Goal: Obtain resource: Obtain resource

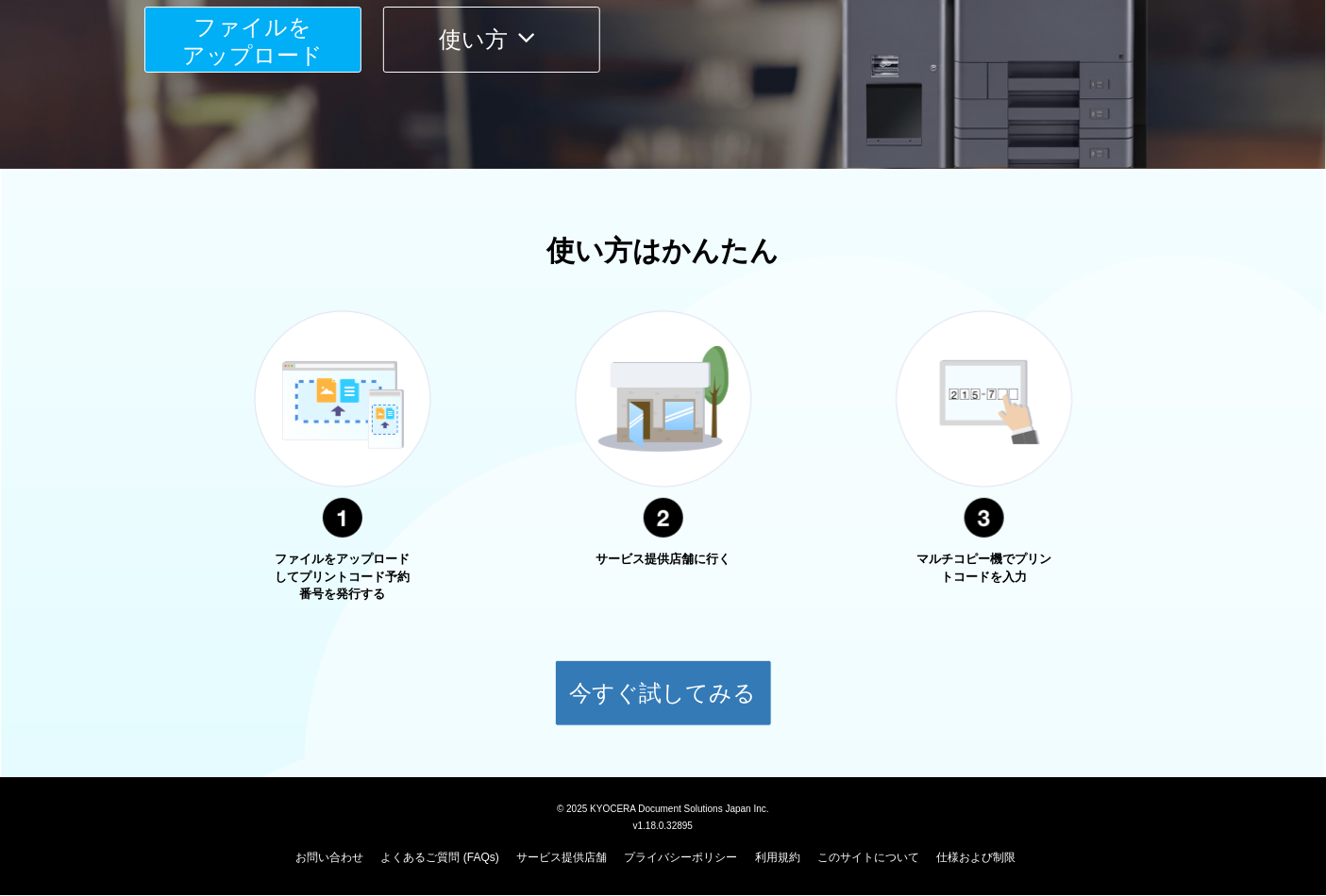
scroll to position [25, 0]
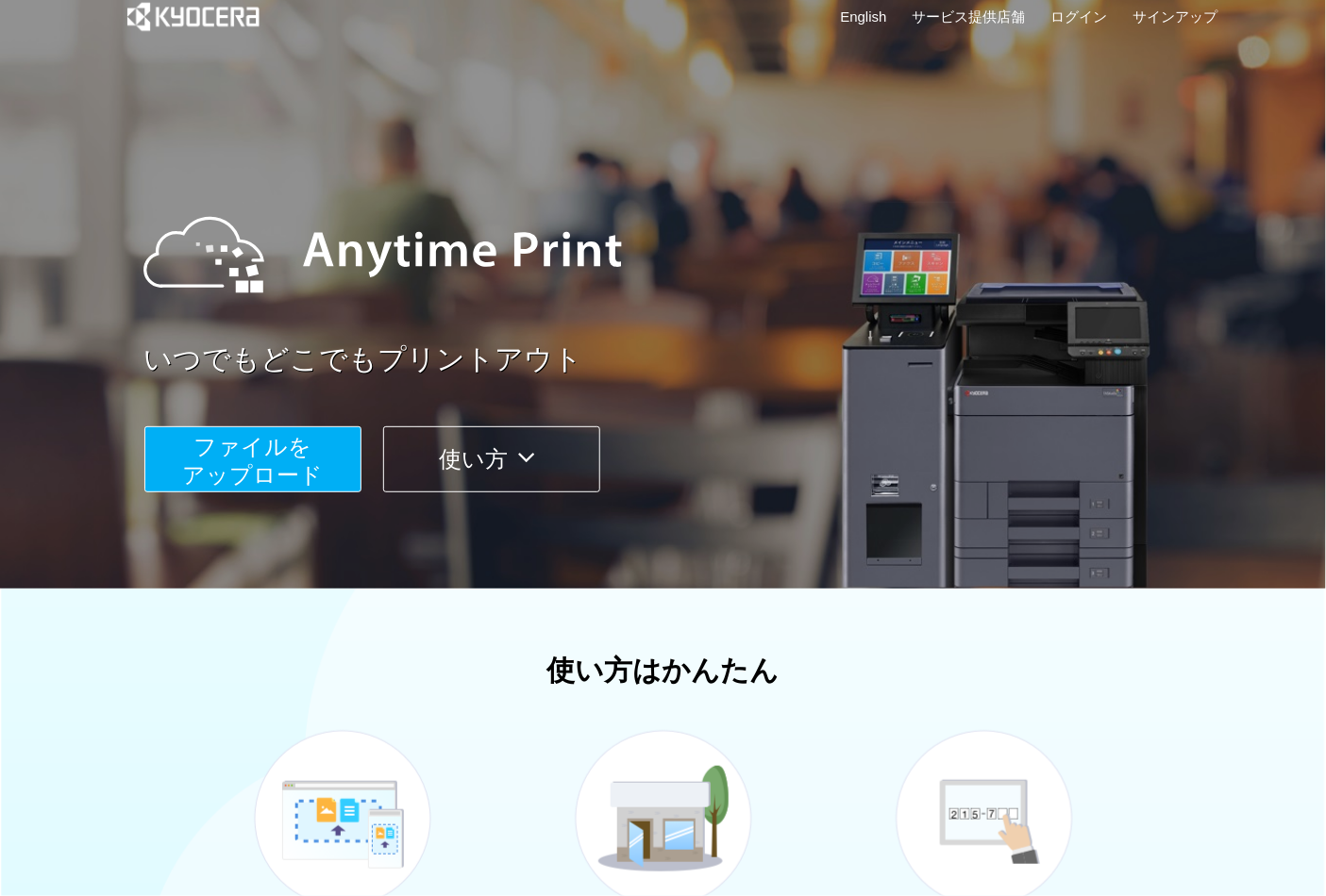
click at [258, 449] on span "ファイルを ​​アップロード" at bounding box center [252, 461] width 140 height 53
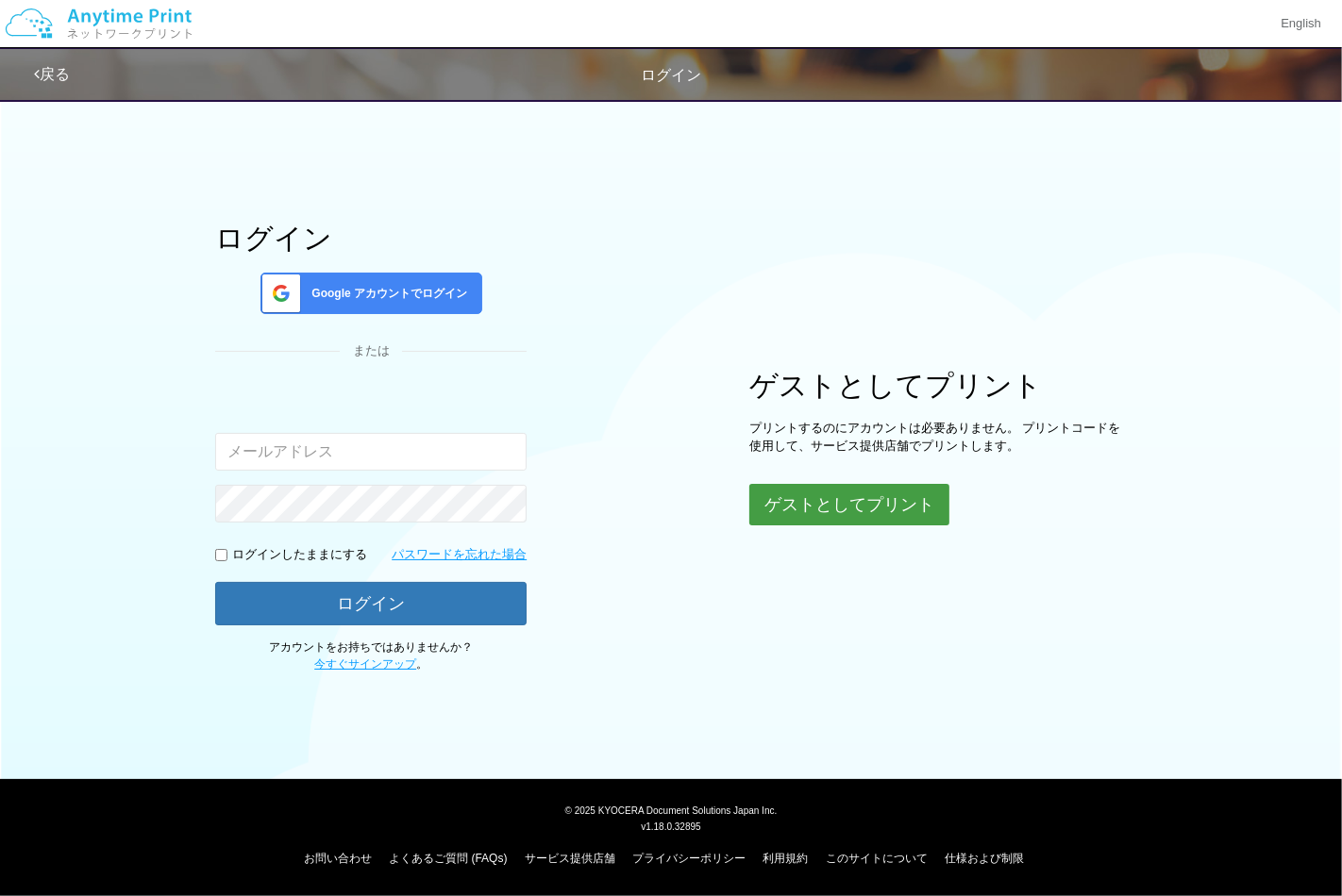
click at [841, 511] on button "ゲストとしてプリント" at bounding box center [849, 505] width 200 height 42
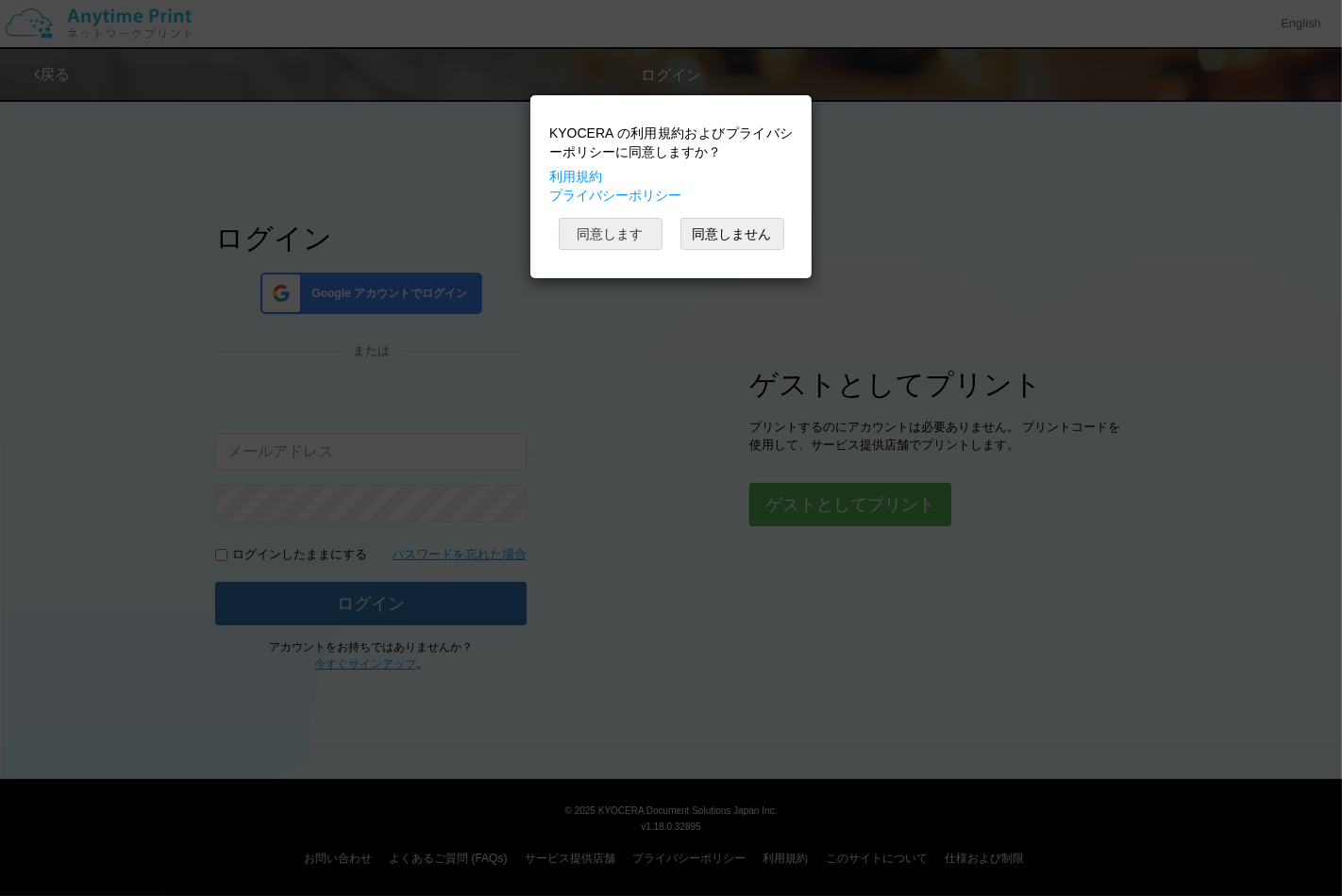
click at [623, 250] on button "同意します" at bounding box center [610, 234] width 104 height 32
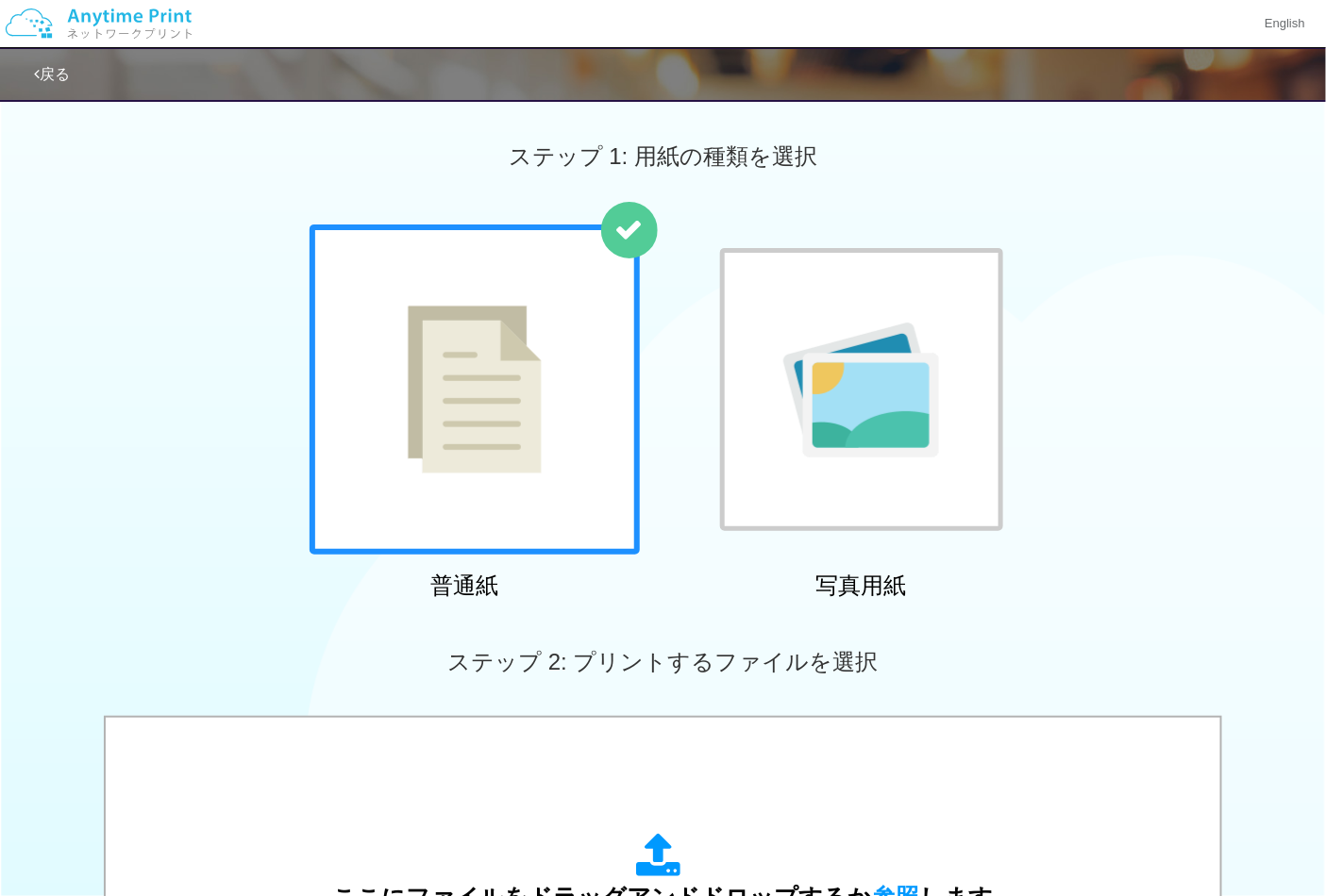
scroll to position [524, 0]
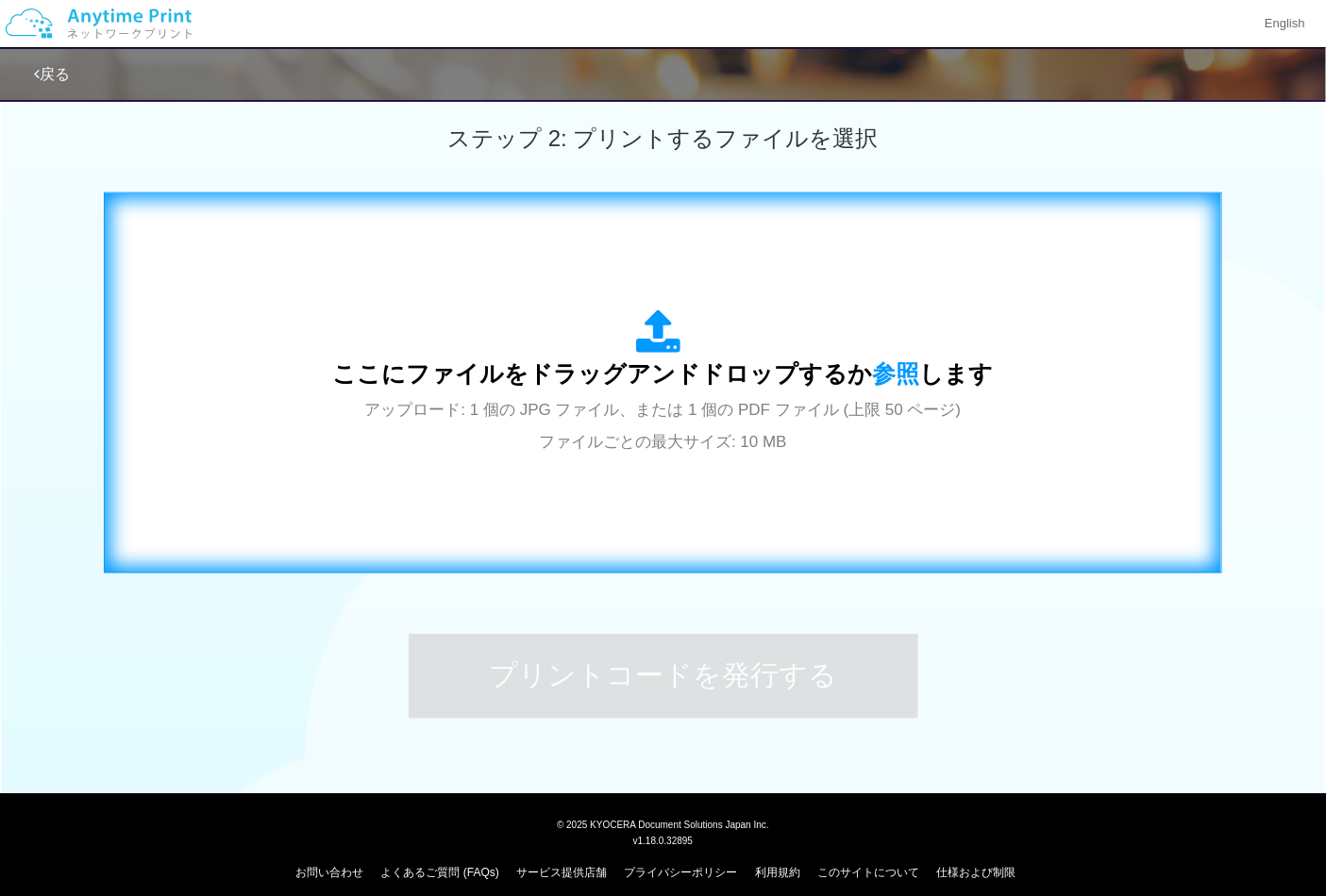
click at [689, 449] on span "アップロード: 1 個の JPG ファイル、または 1 個の PDF ファイル (上限 50 ページ) ファイルごとの最大サイズ: 10 MB" at bounding box center [663, 426] width 597 height 50
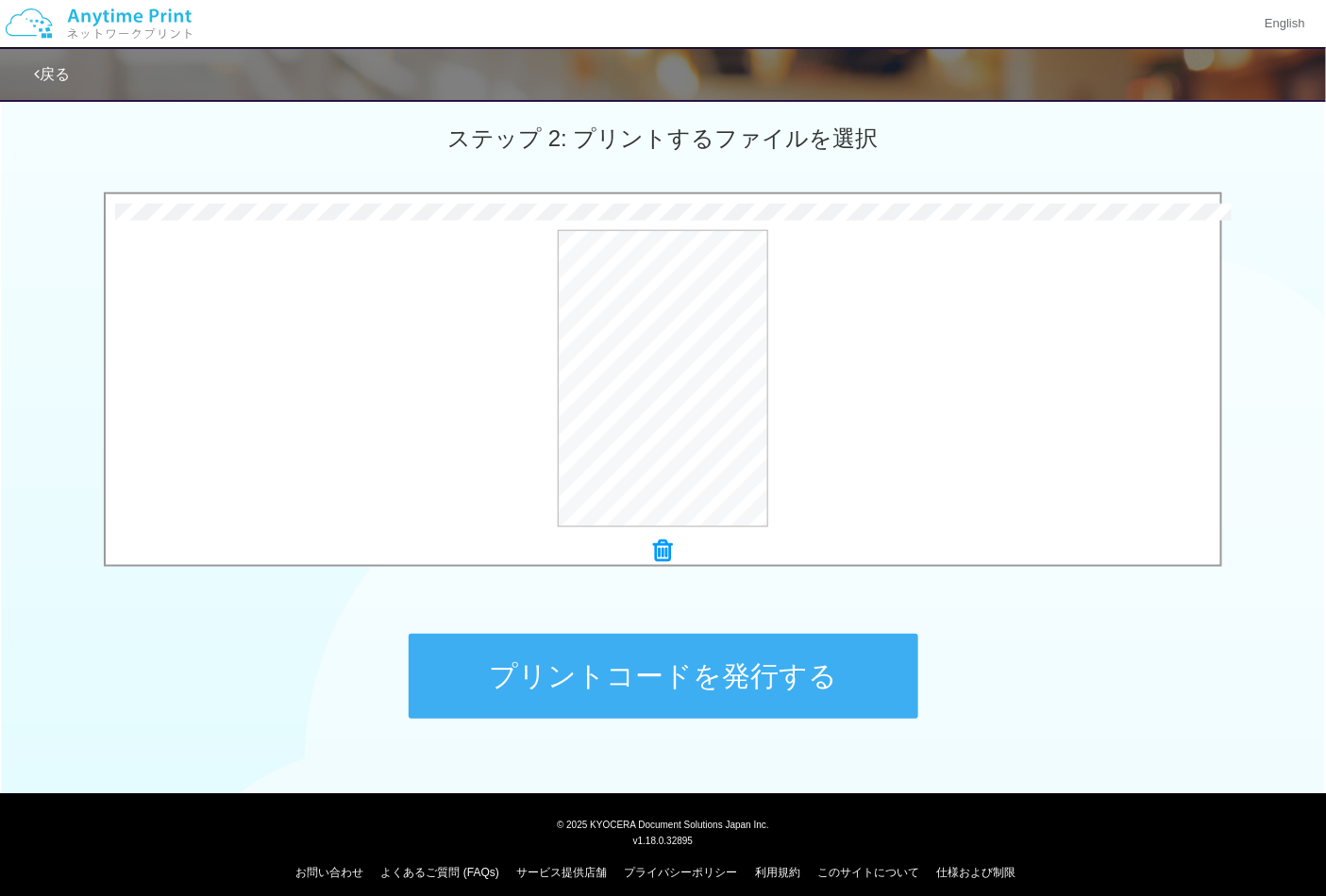
click at [737, 667] on button "プリントコードを発行する" at bounding box center [663, 676] width 510 height 85
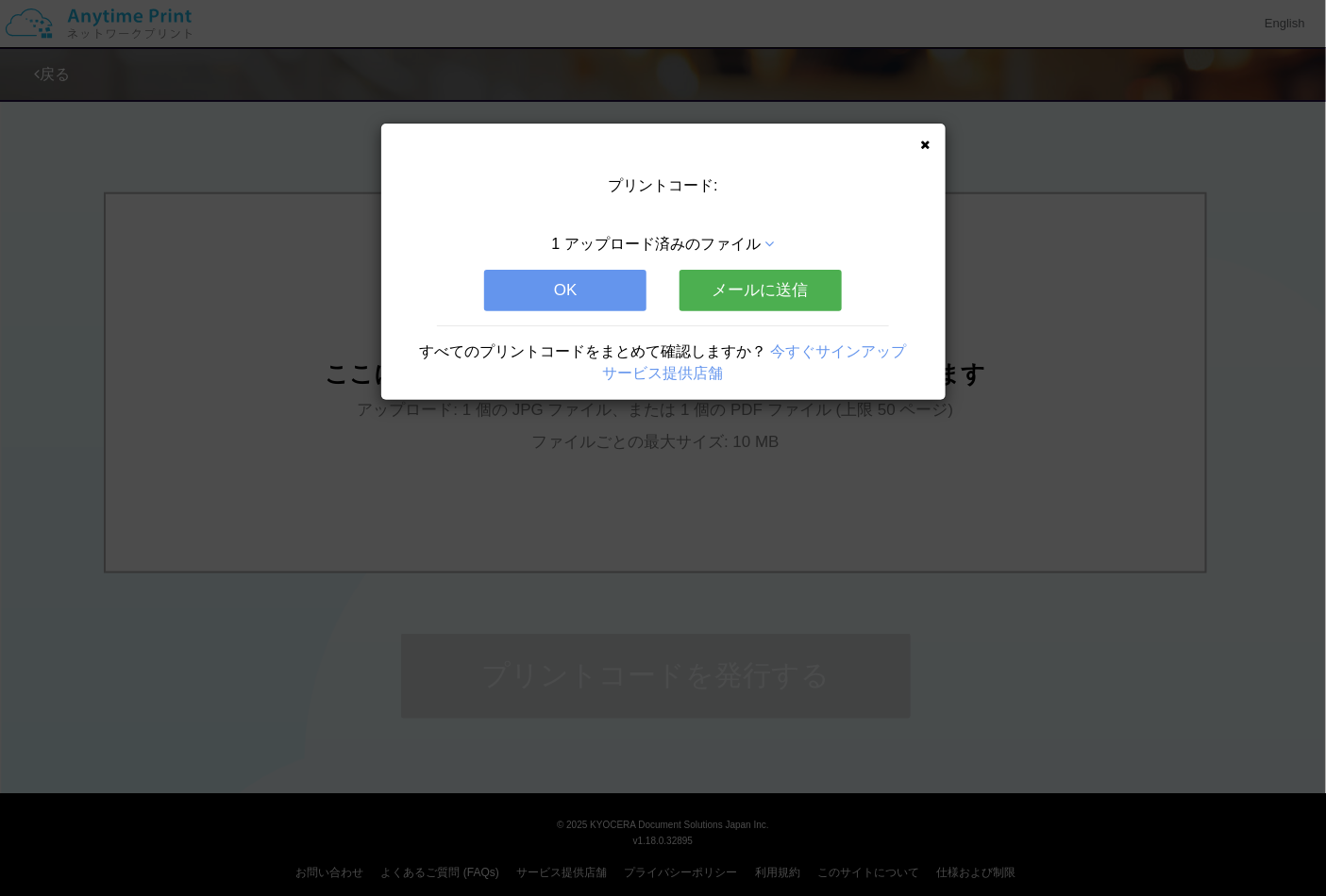
scroll to position [0, 0]
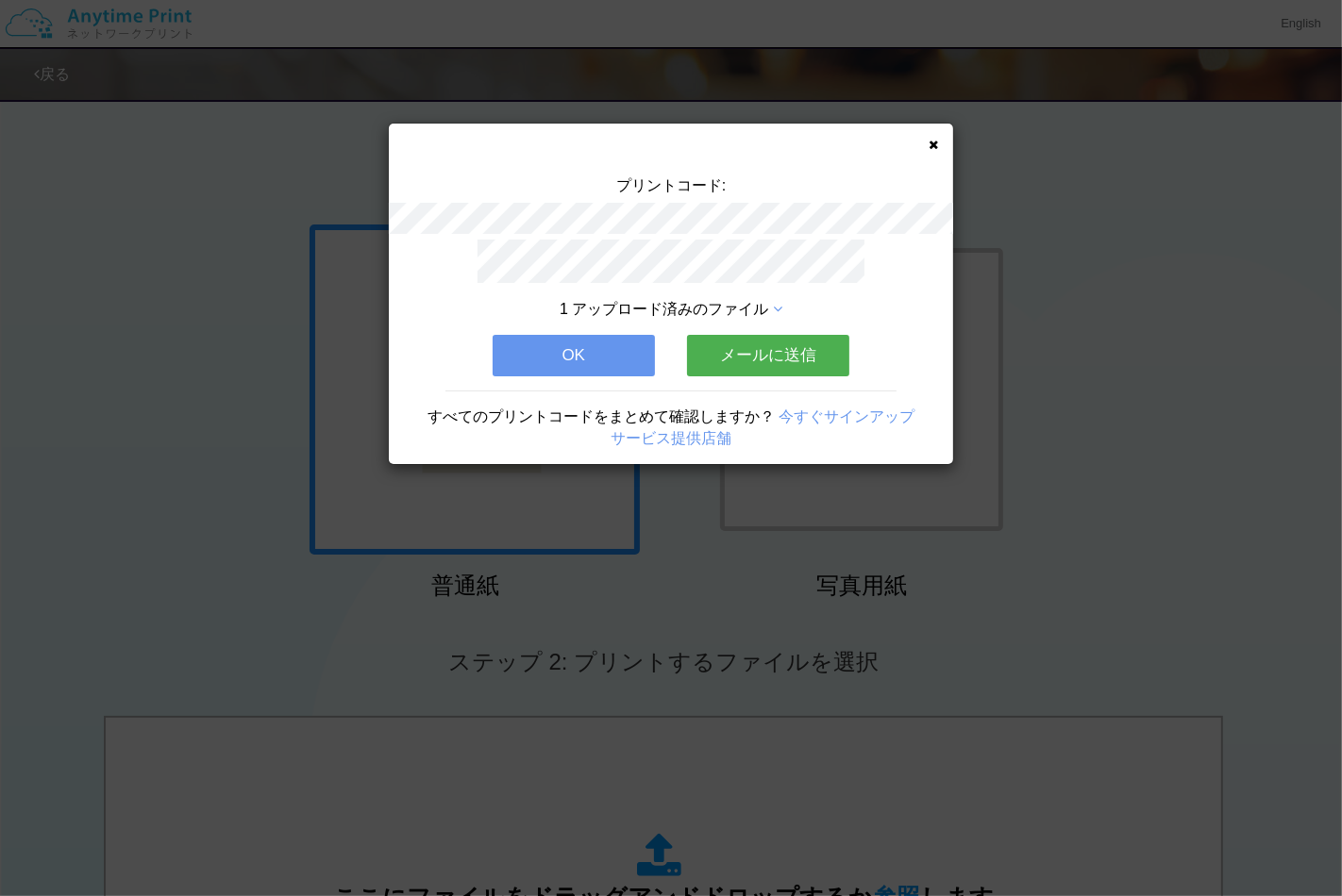
click at [774, 302] on icon at bounding box center [778, 309] width 10 height 15
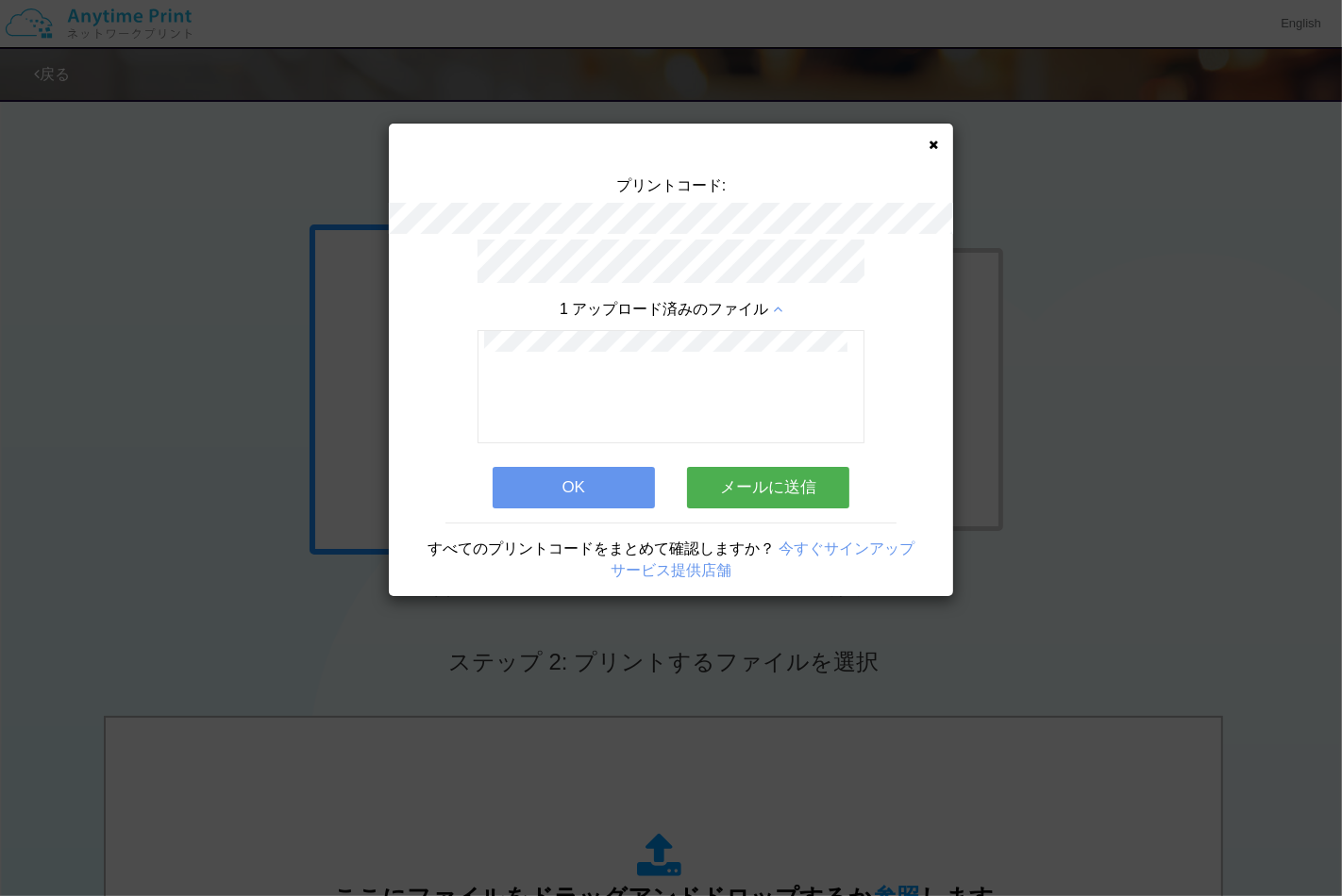
click at [625, 484] on button "OK" at bounding box center [574, 488] width 162 height 42
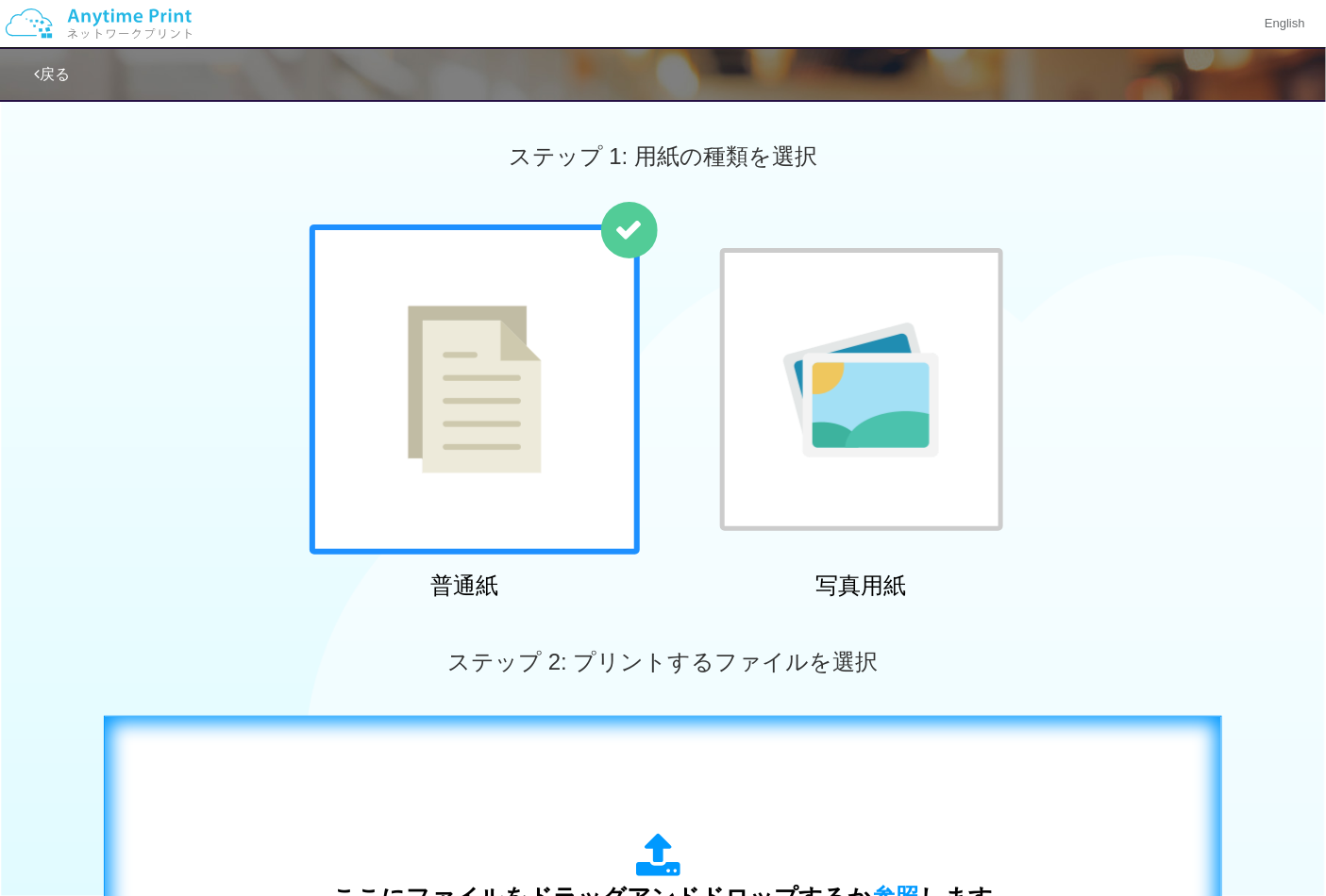
click at [714, 761] on div "ここにファイルをドラッグアンドドロップするか 参照 します アップロード: 1 個の JPG ファイル、または 1 個の PDF ファイル (上限 50 ペー…" at bounding box center [663, 906] width 1079 height 342
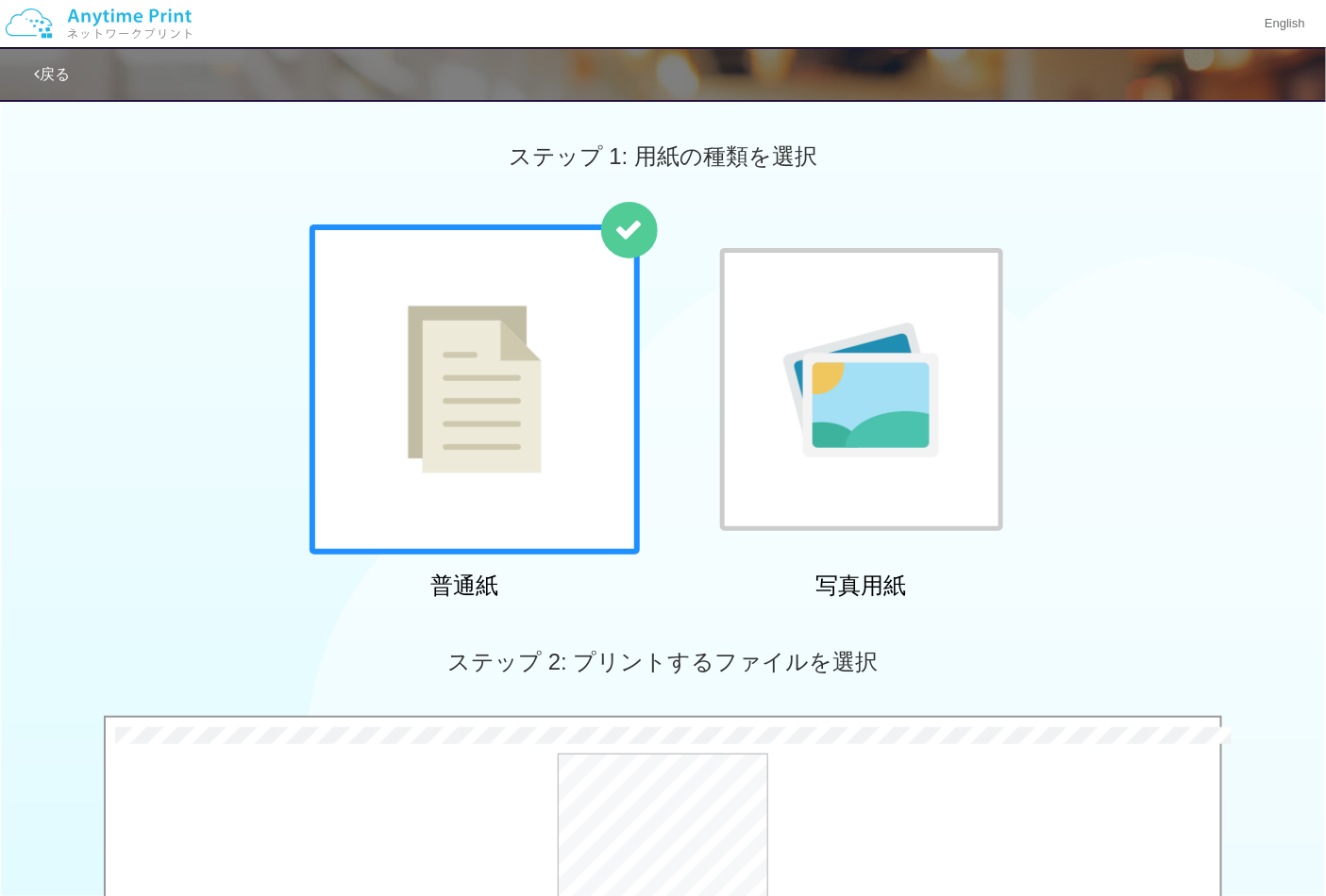
scroll to position [314, 0]
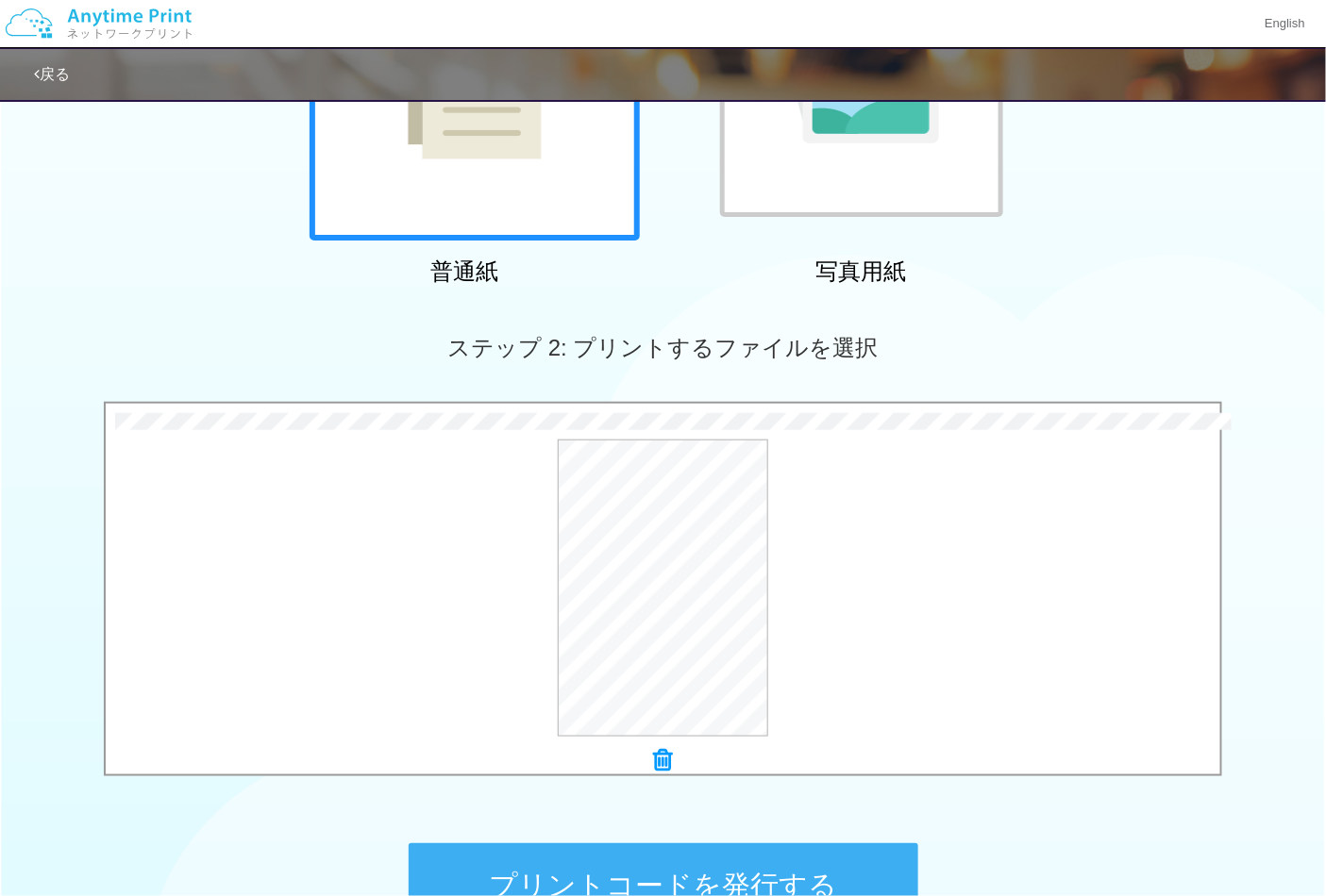
click at [713, 865] on button "プリントコードを発行する" at bounding box center [663, 886] width 510 height 85
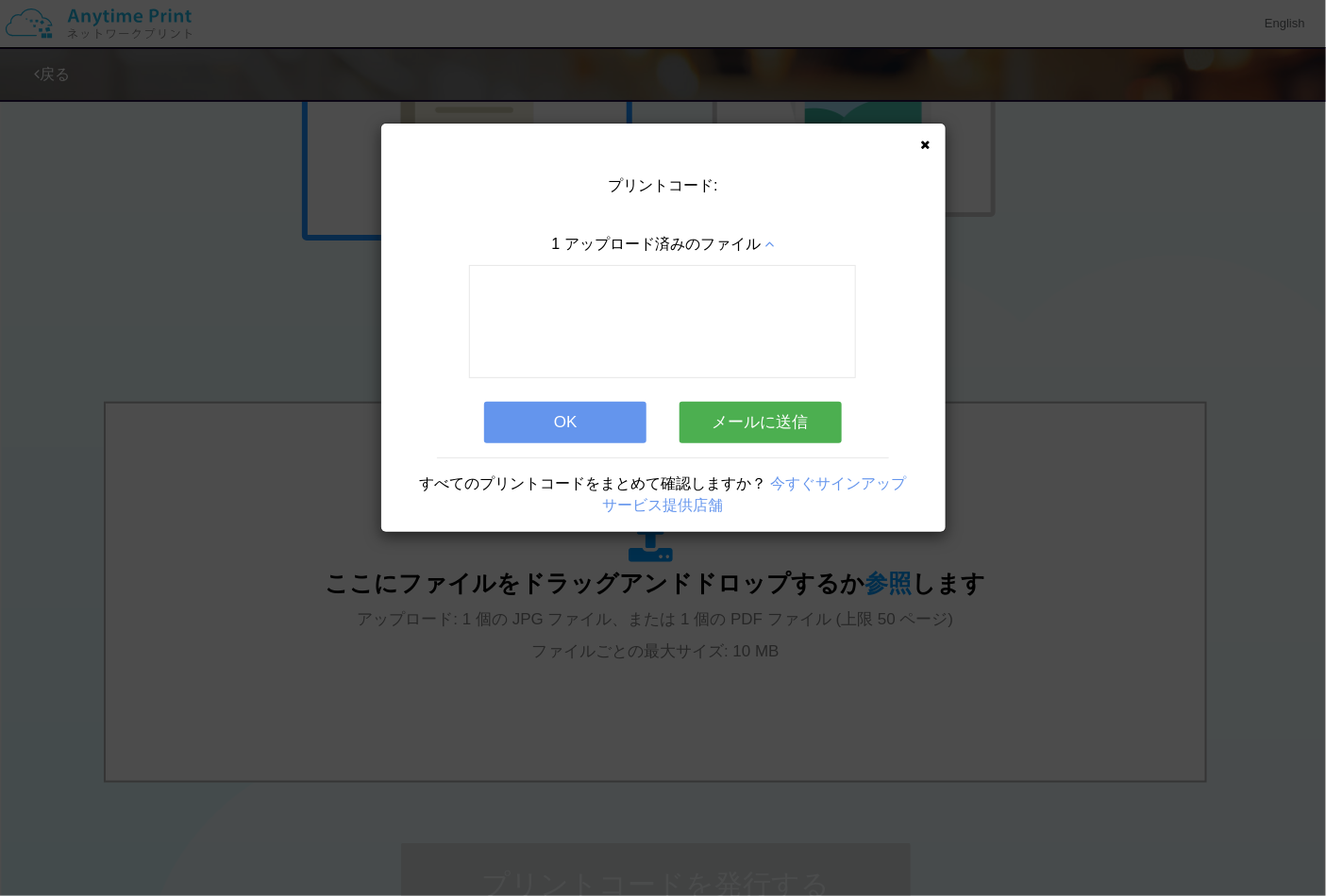
scroll to position [0, 0]
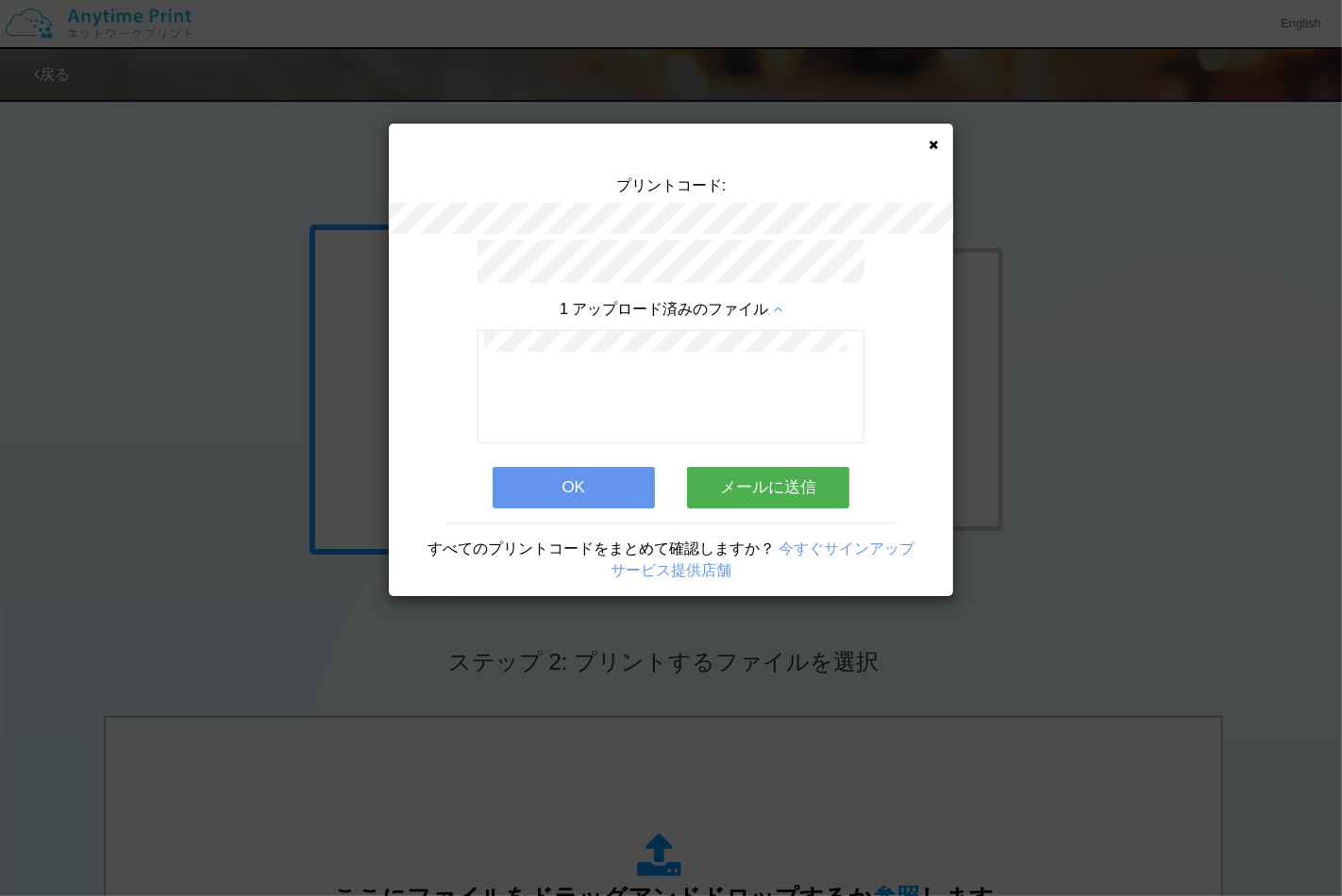
click at [617, 492] on button "OK" at bounding box center [574, 488] width 162 height 42
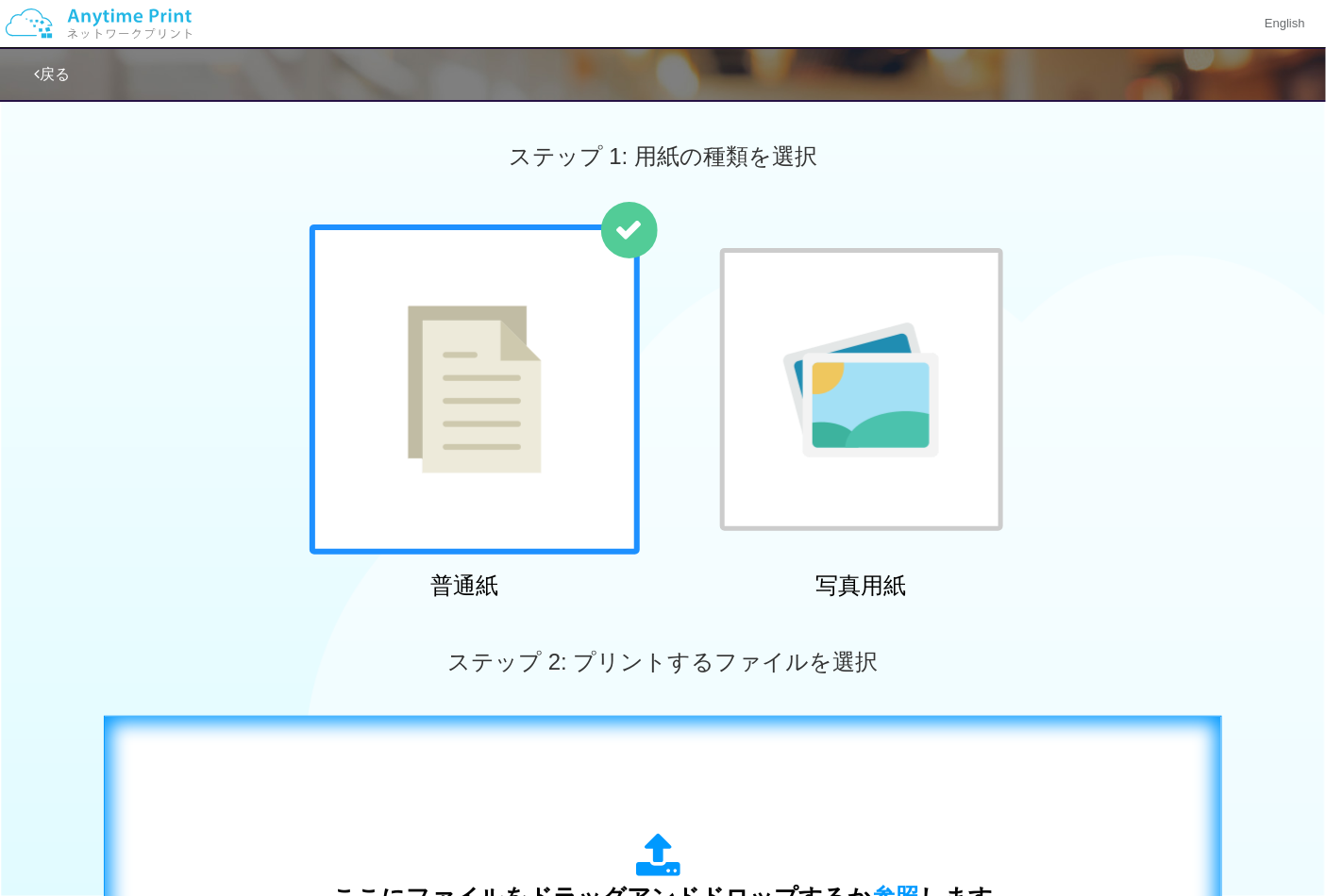
scroll to position [314, 0]
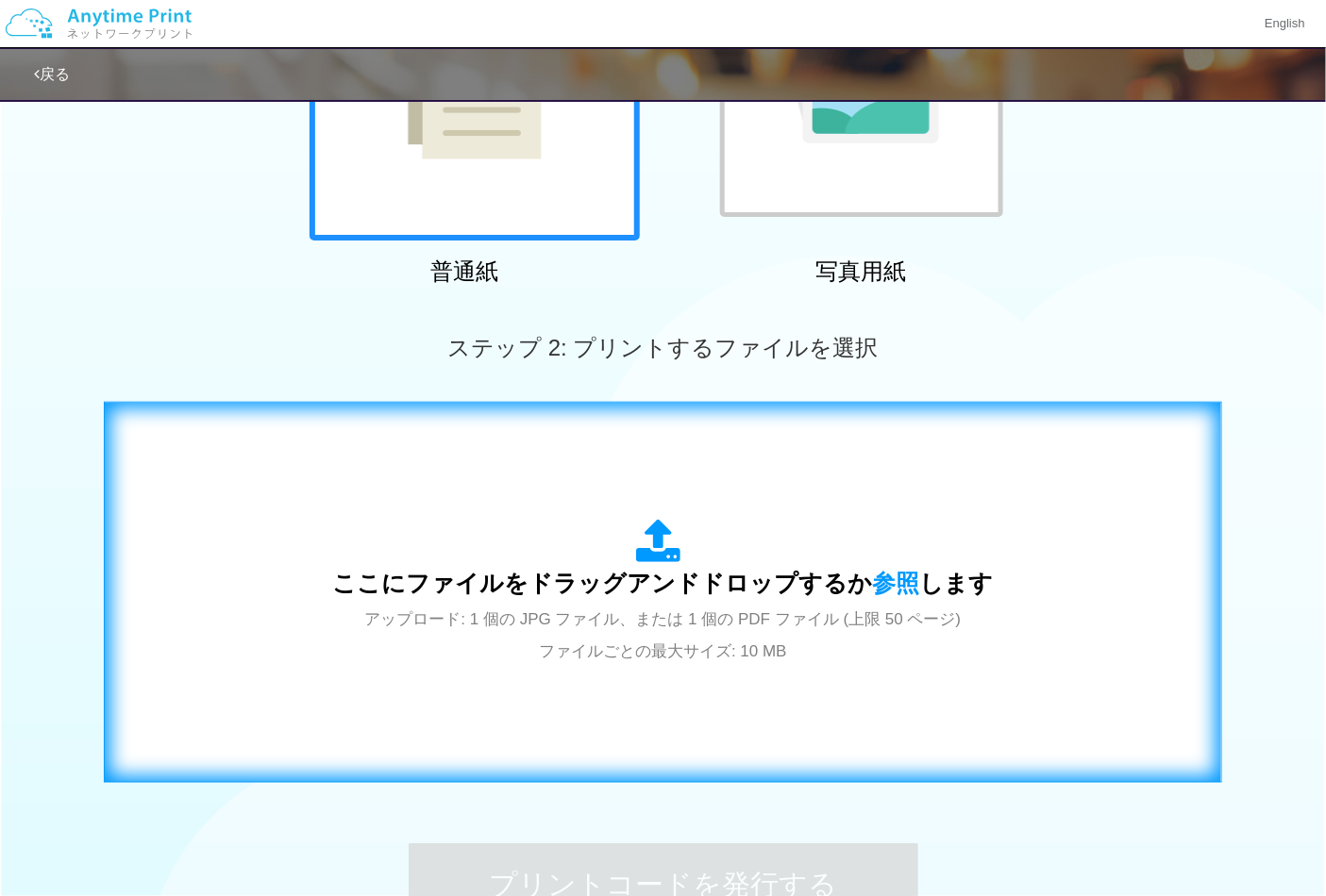
click at [740, 645] on span "アップロード: 1 個の JPG ファイル、または 1 個の PDF ファイル (上限 50 ページ) ファイルごとの最大サイズ: 10 MB" at bounding box center [663, 636] width 597 height 50
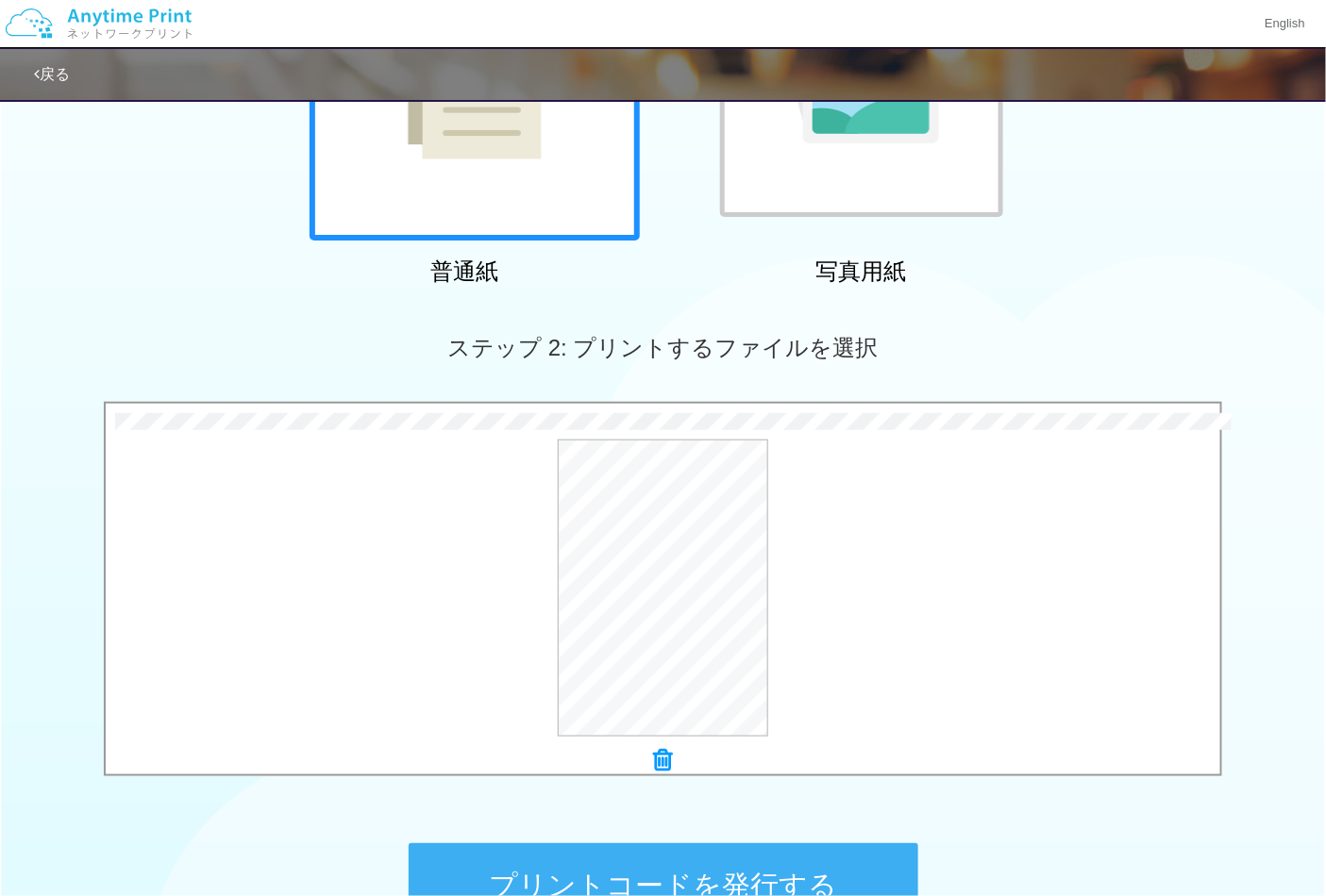
click at [723, 856] on button "プリントコードを発行する" at bounding box center [663, 886] width 510 height 85
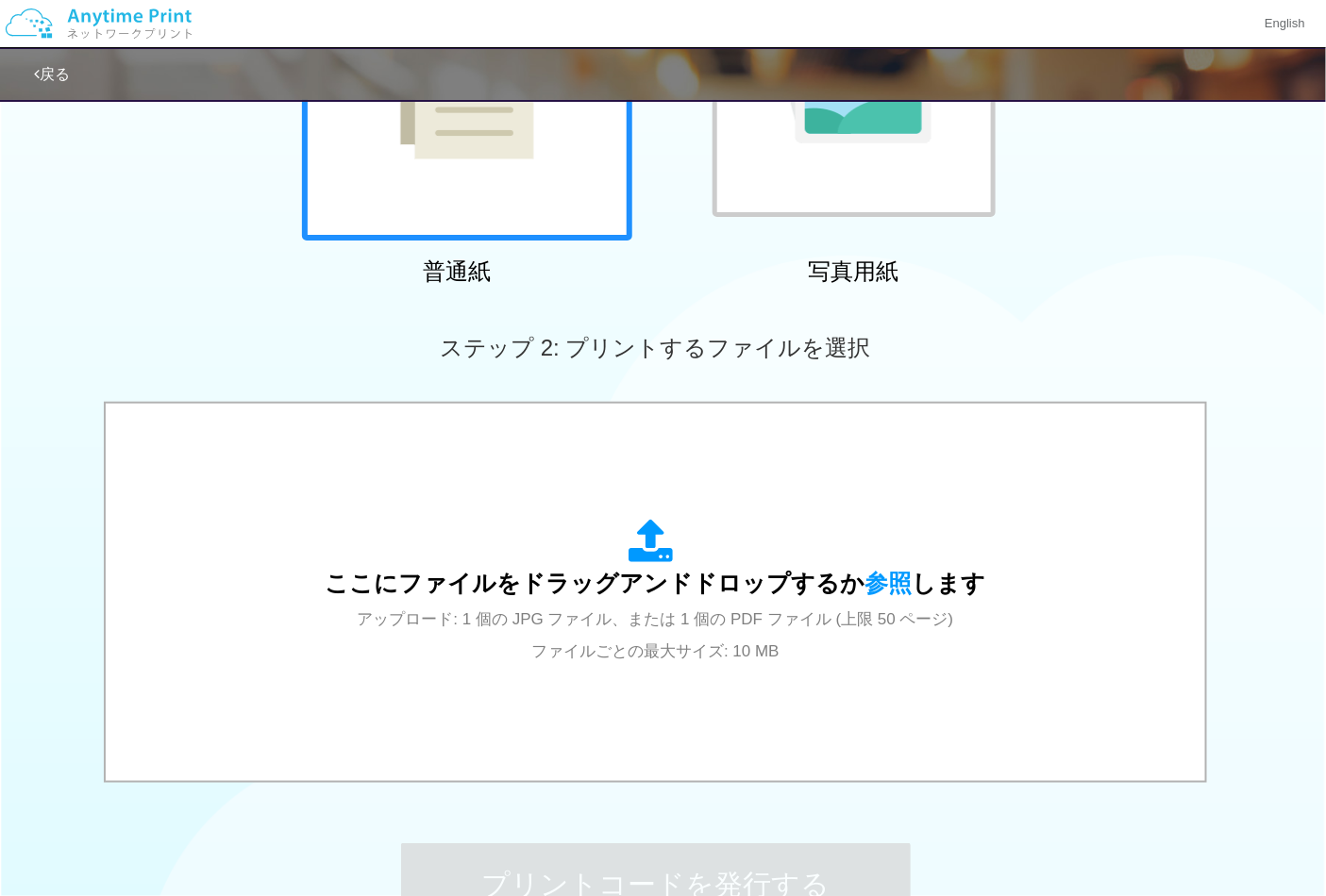
scroll to position [0, 0]
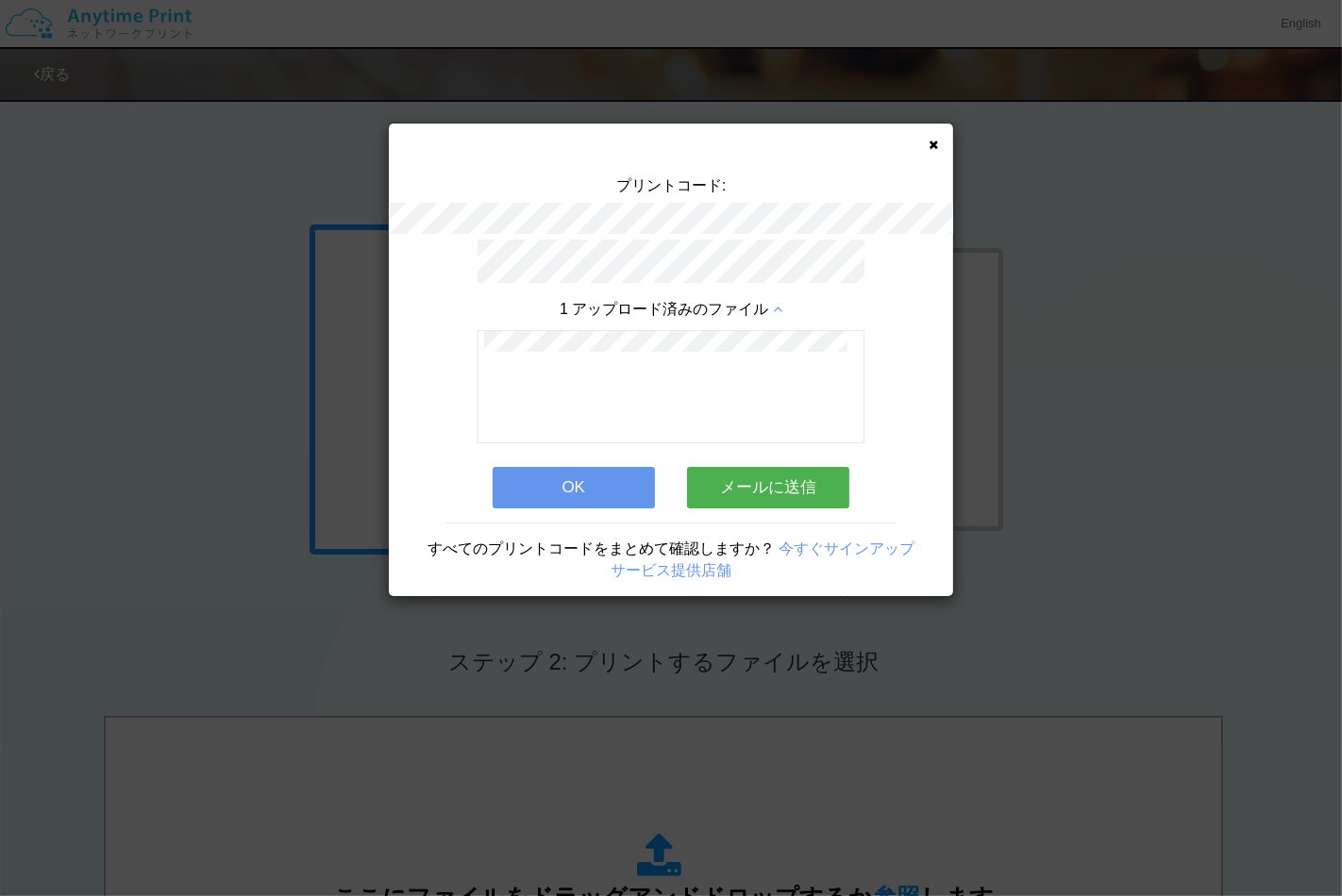
click at [616, 467] on button "OK" at bounding box center [574, 488] width 162 height 42
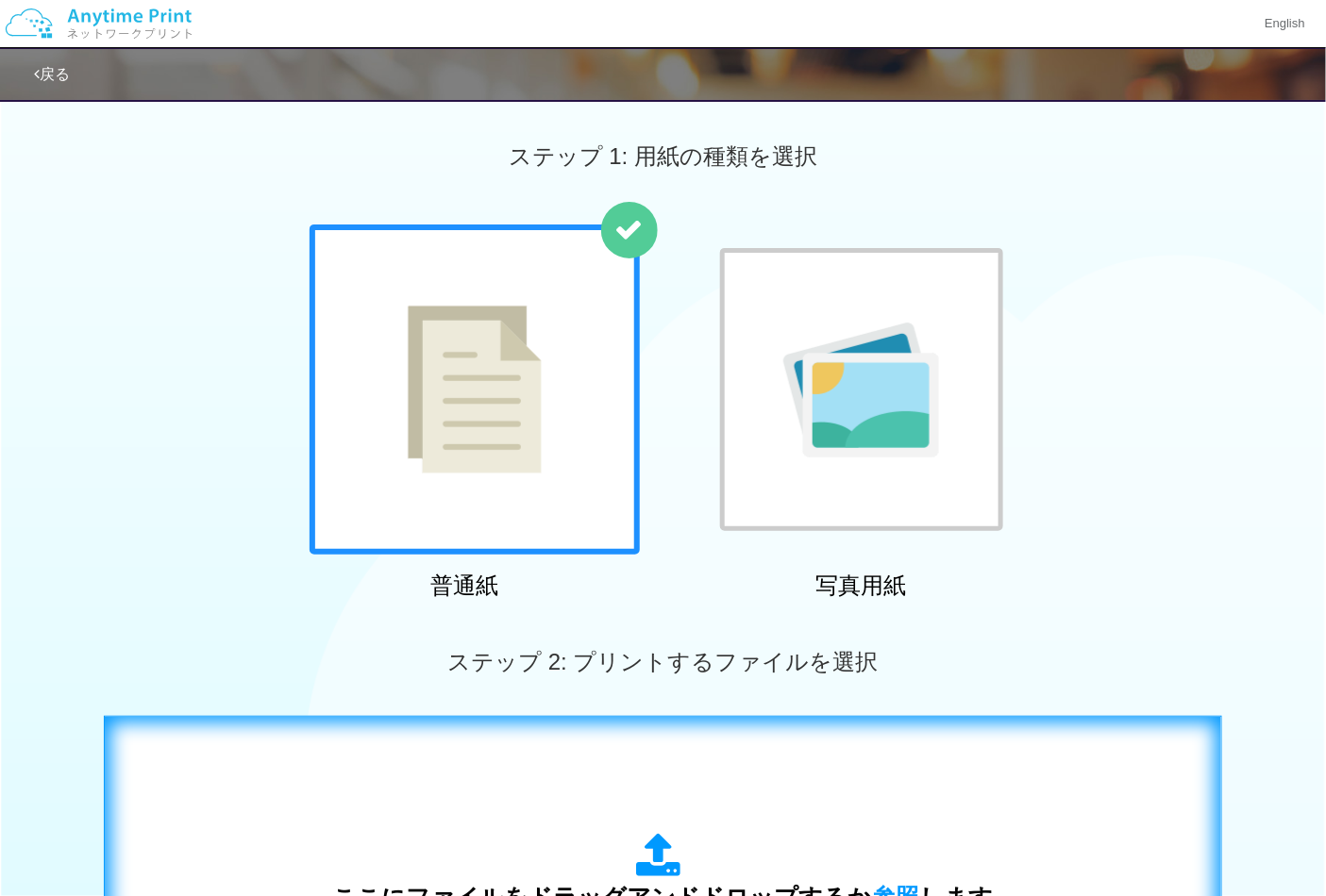
click at [712, 787] on div "ここにファイルをドラッグアンドドロップするか 参照 します アップロード: 1 個の JPG ファイル、または 1 個の PDF ファイル (上限 50 ペー…" at bounding box center [663, 906] width 1079 height 342
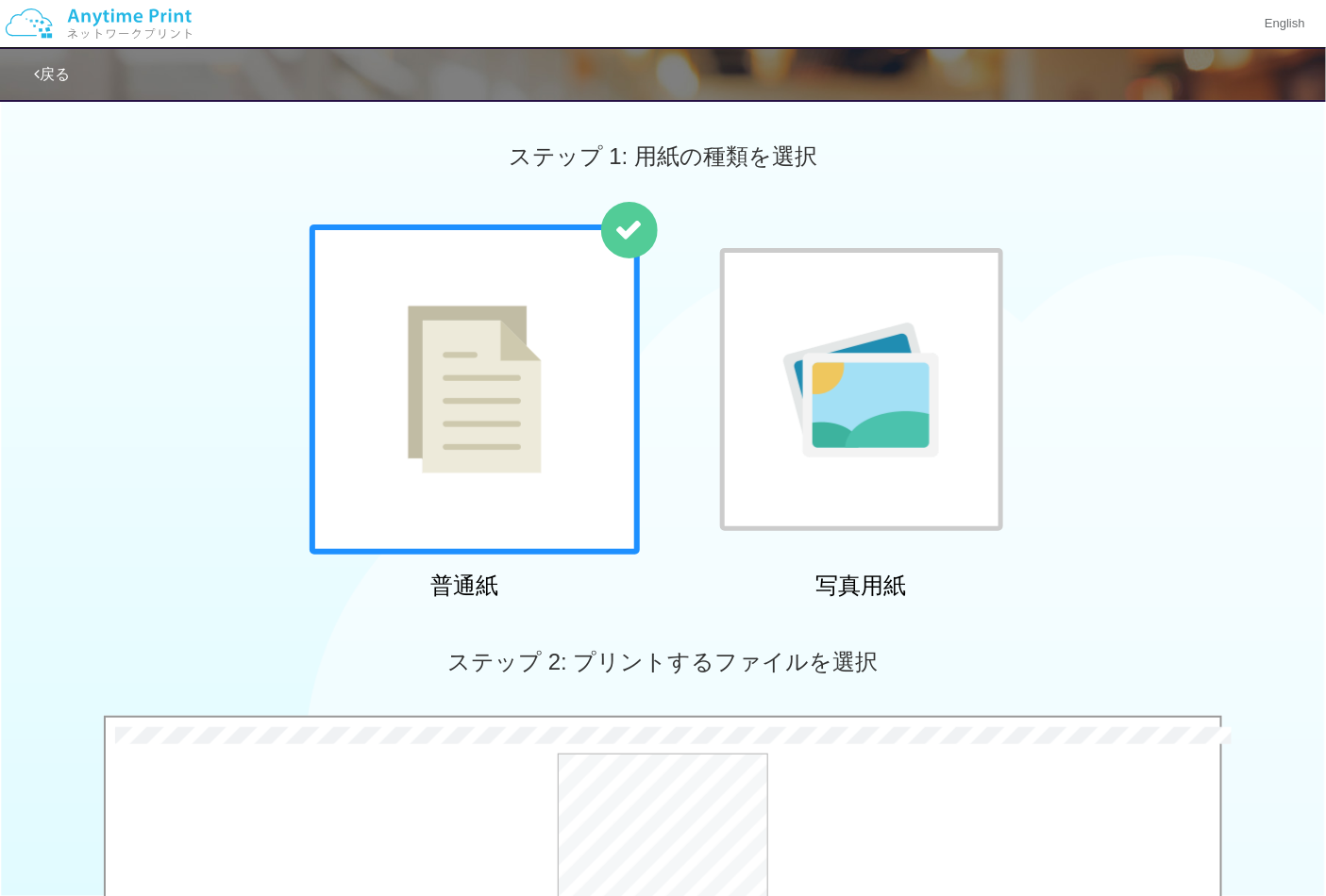
scroll to position [524, 0]
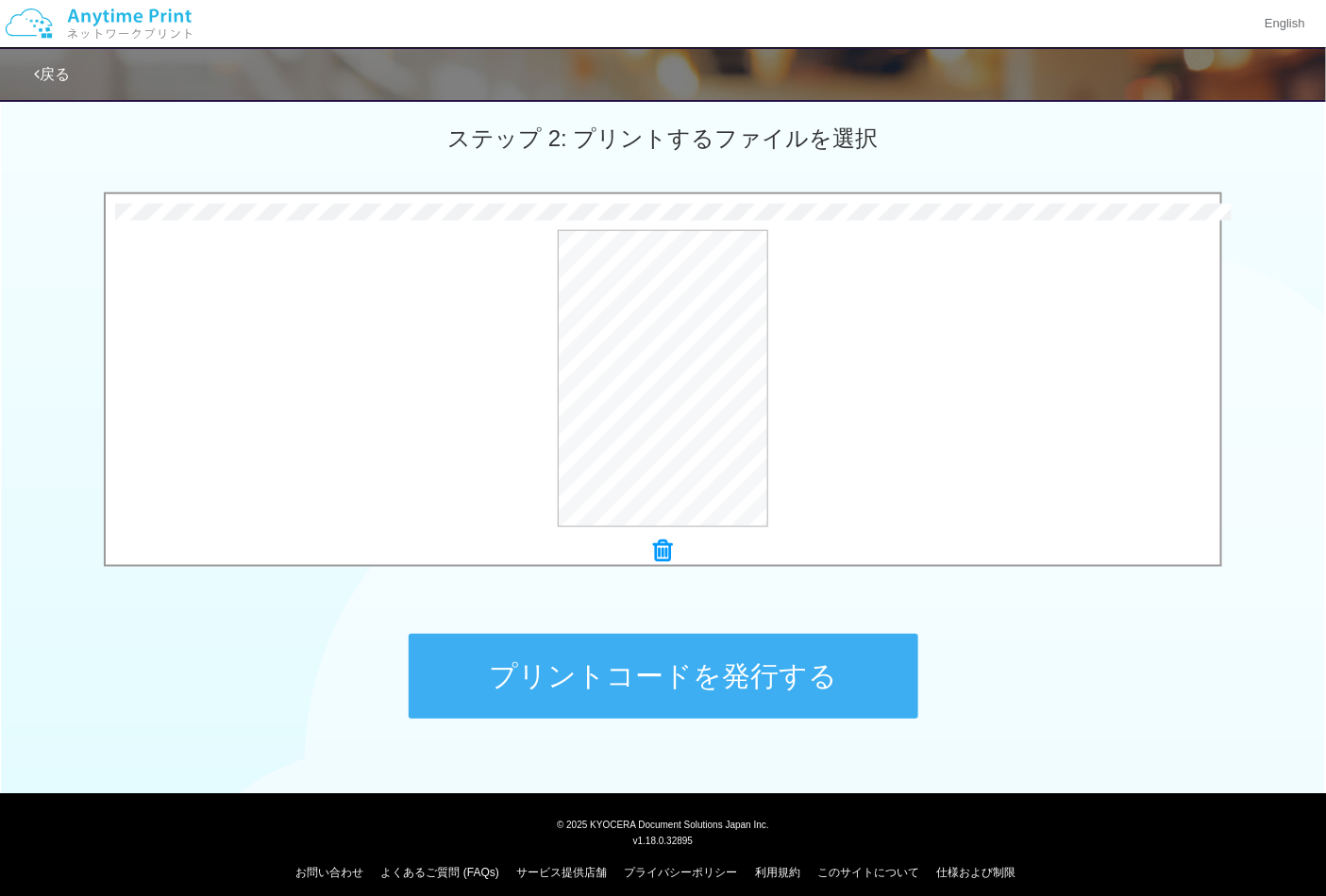
click at [726, 667] on button "プリントコードを発行する" at bounding box center [663, 676] width 510 height 85
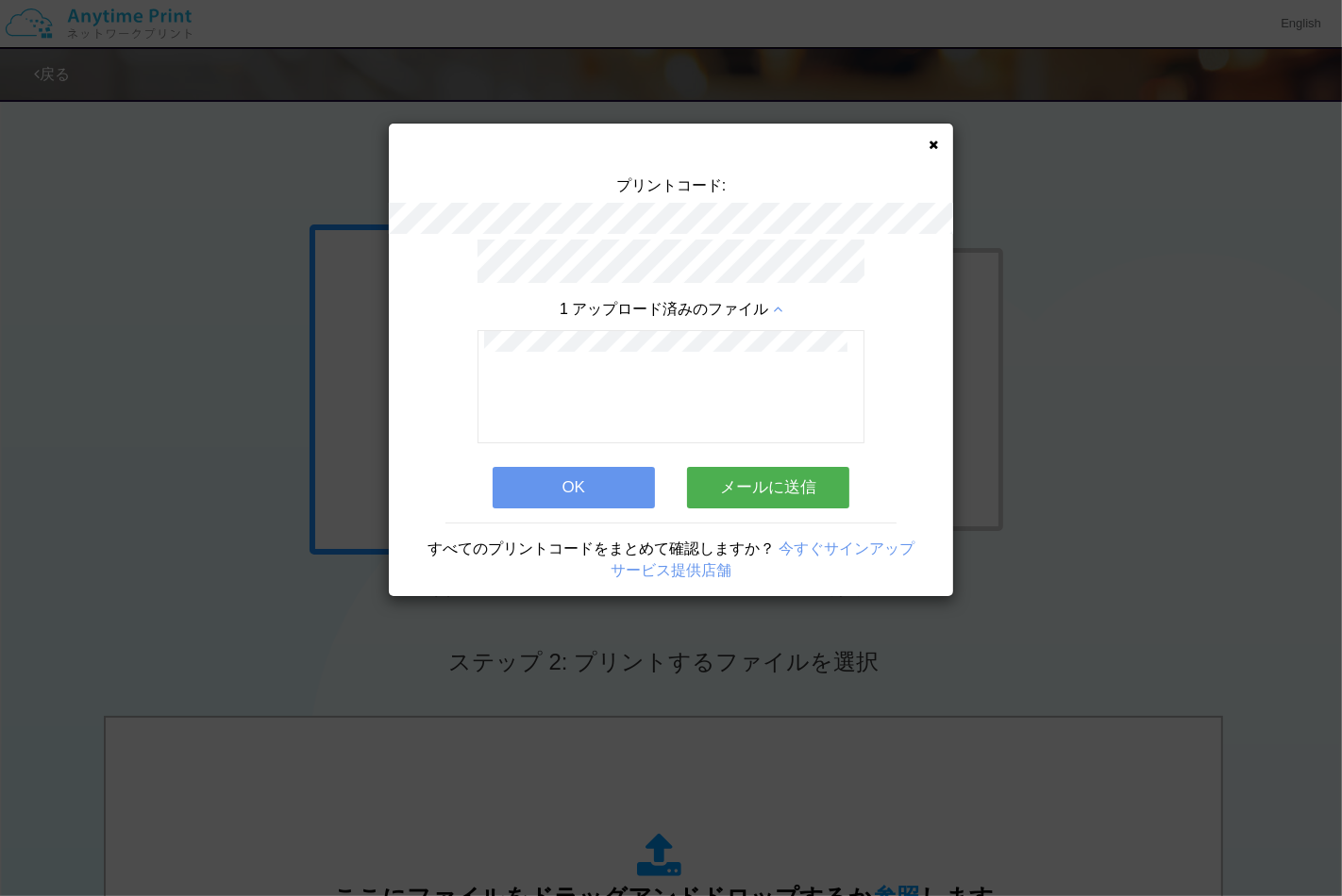
click at [617, 481] on button "OK" at bounding box center [574, 488] width 162 height 42
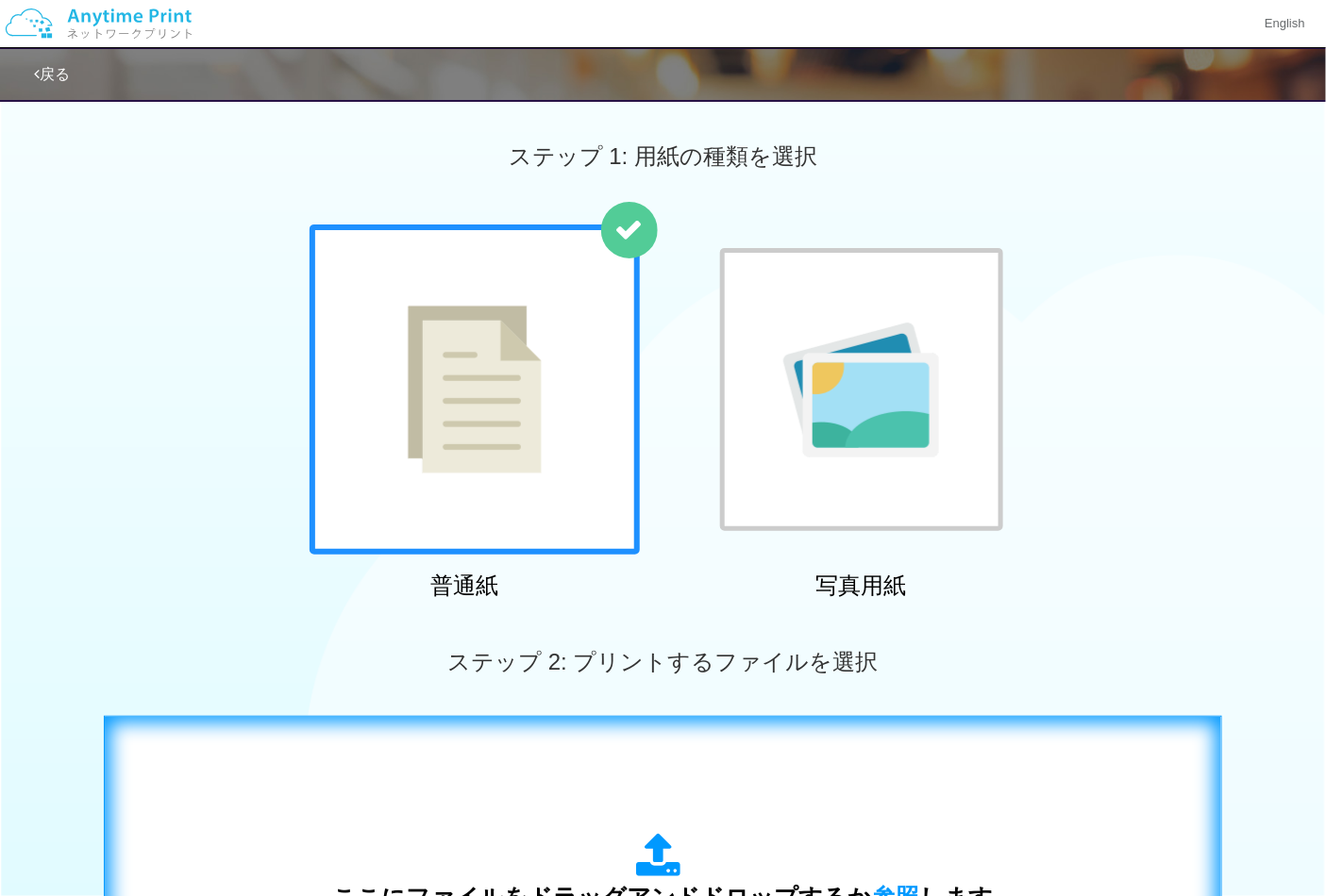
click at [680, 789] on div "ここにファイルをドラッグアンドドロップするか 参照 します アップロード: 1 個の JPG ファイル、または 1 個の PDF ファイル (上限 50 ペー…" at bounding box center [663, 906] width 1079 height 342
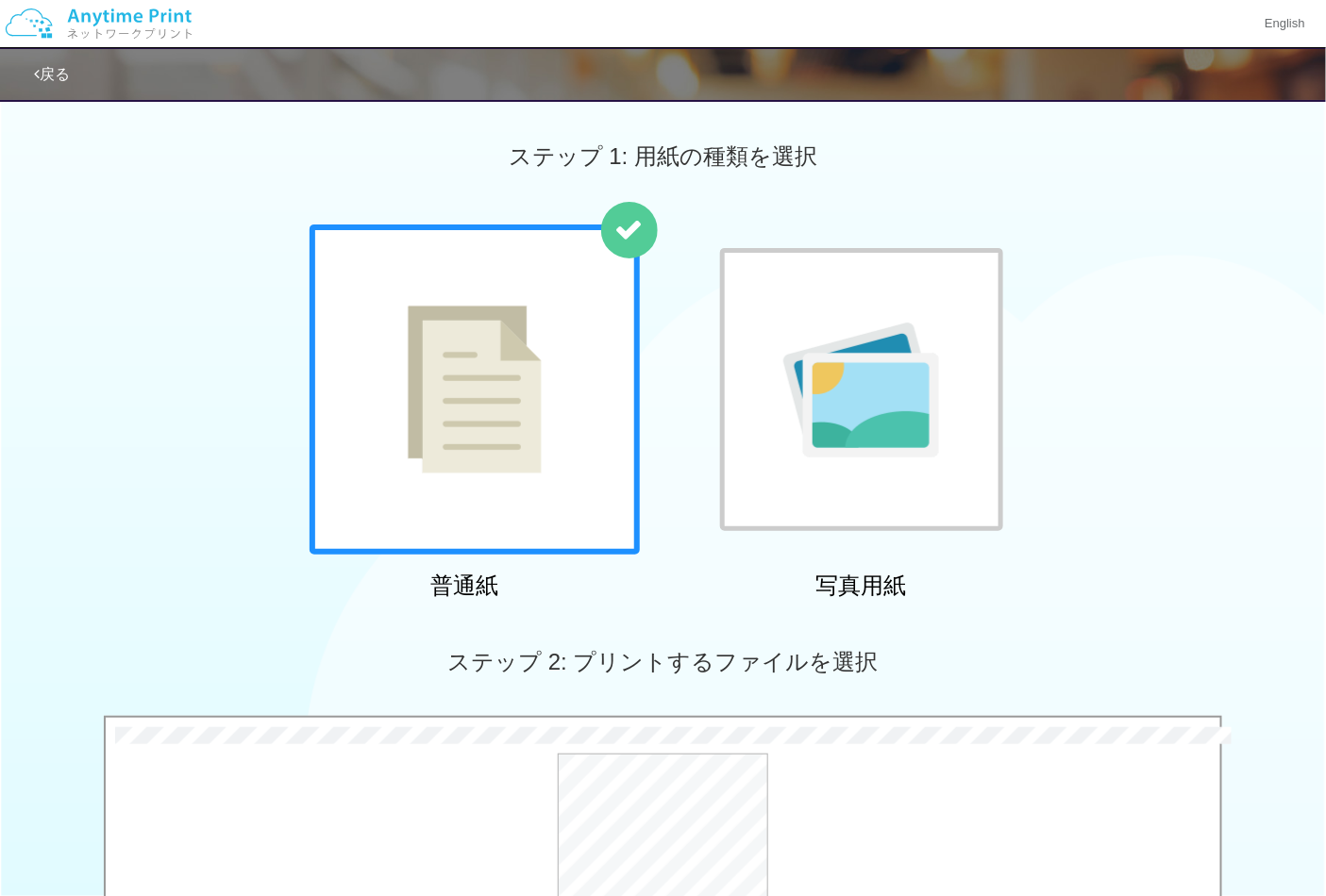
scroll to position [539, 0]
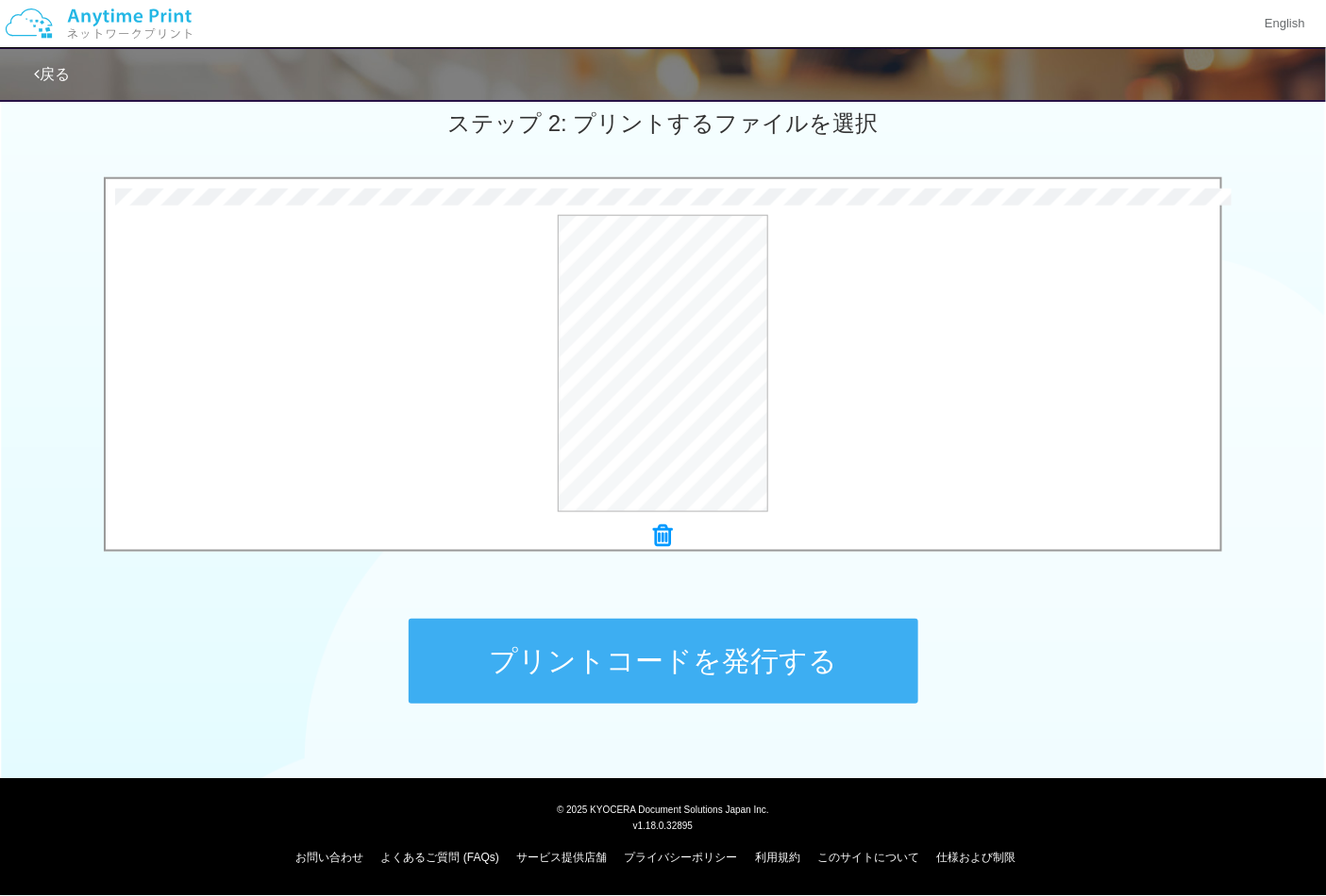
click at [673, 677] on button "プリントコードを発行する" at bounding box center [663, 661] width 510 height 85
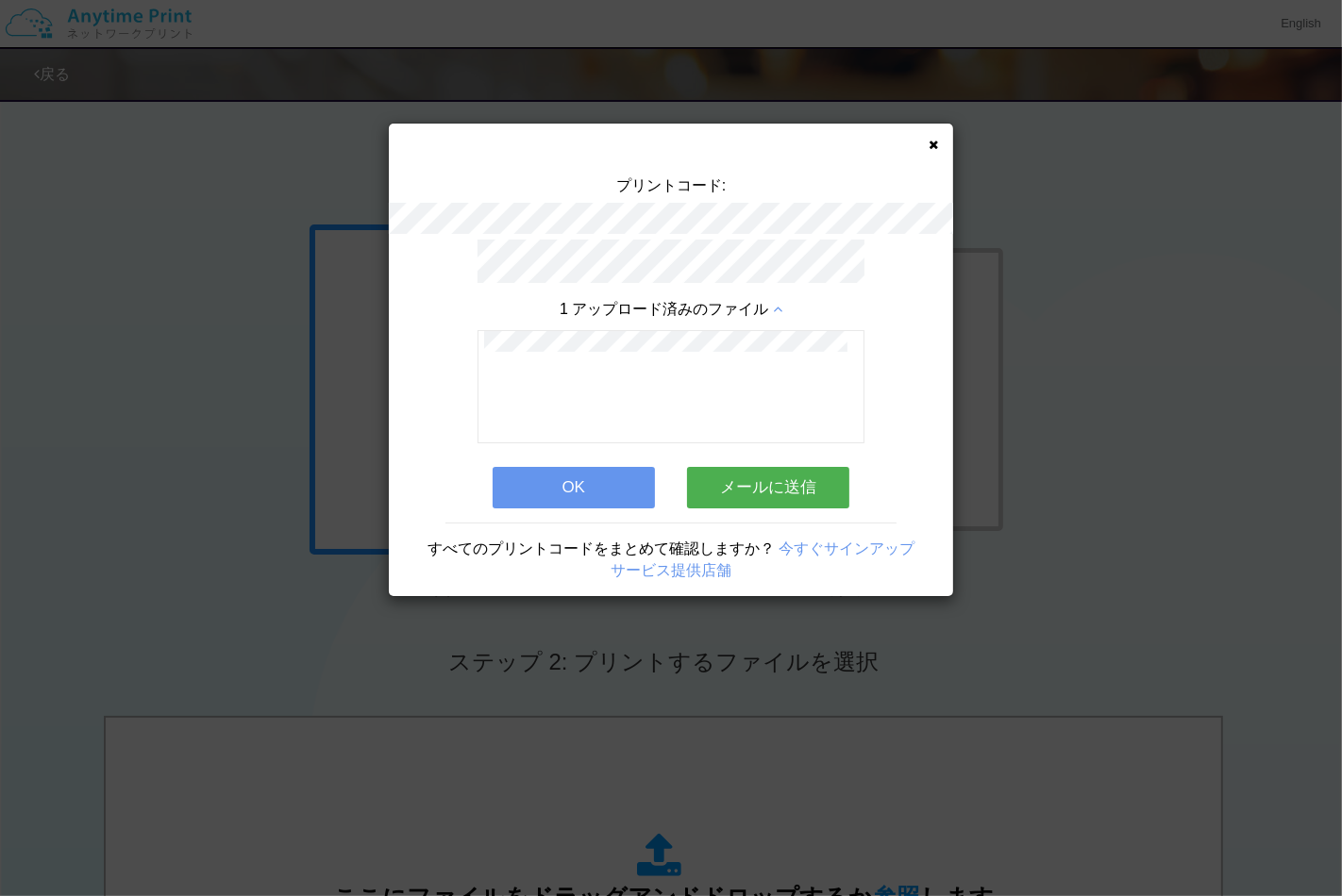
click at [609, 469] on button "OK" at bounding box center [574, 488] width 162 height 42
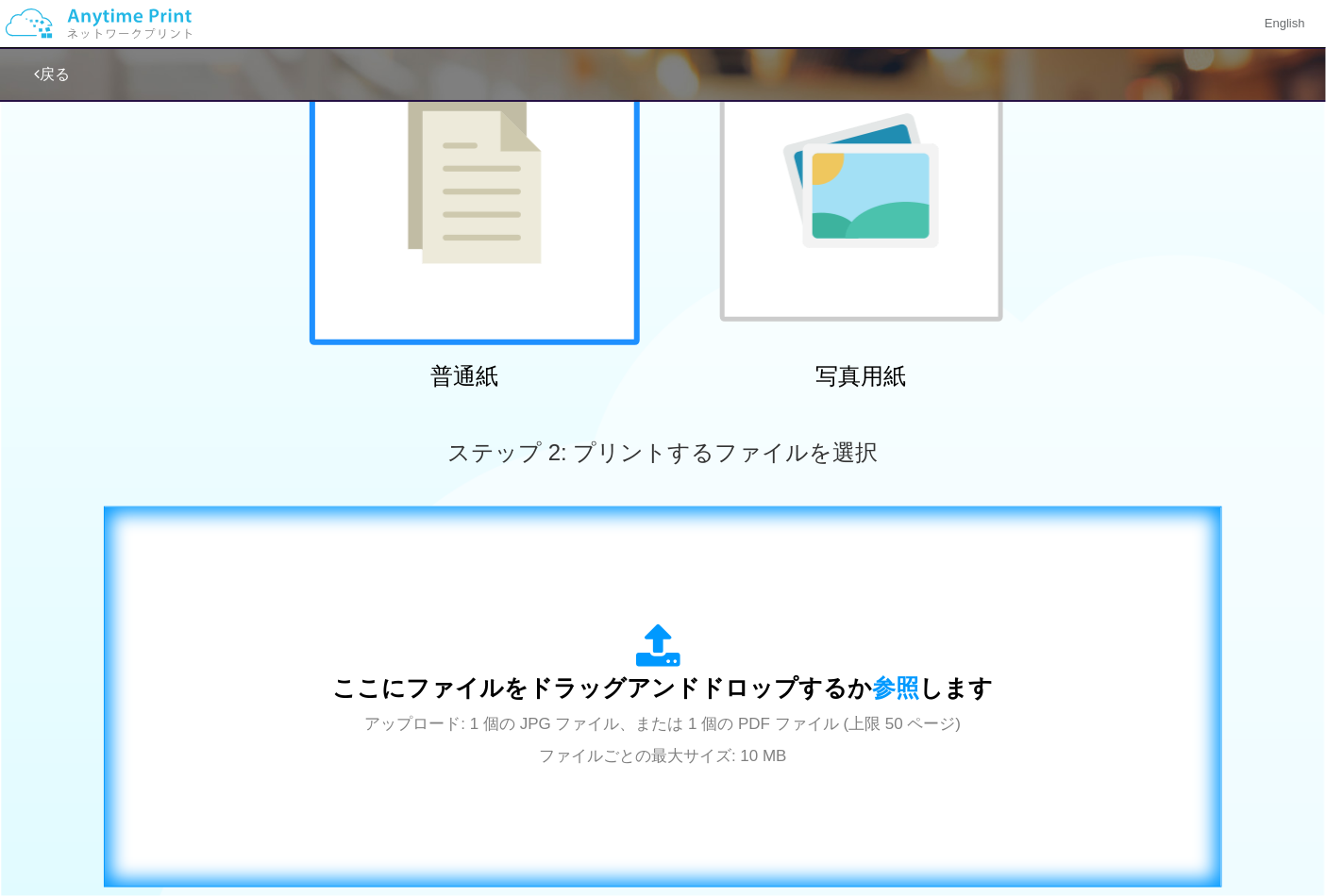
scroll to position [419, 0]
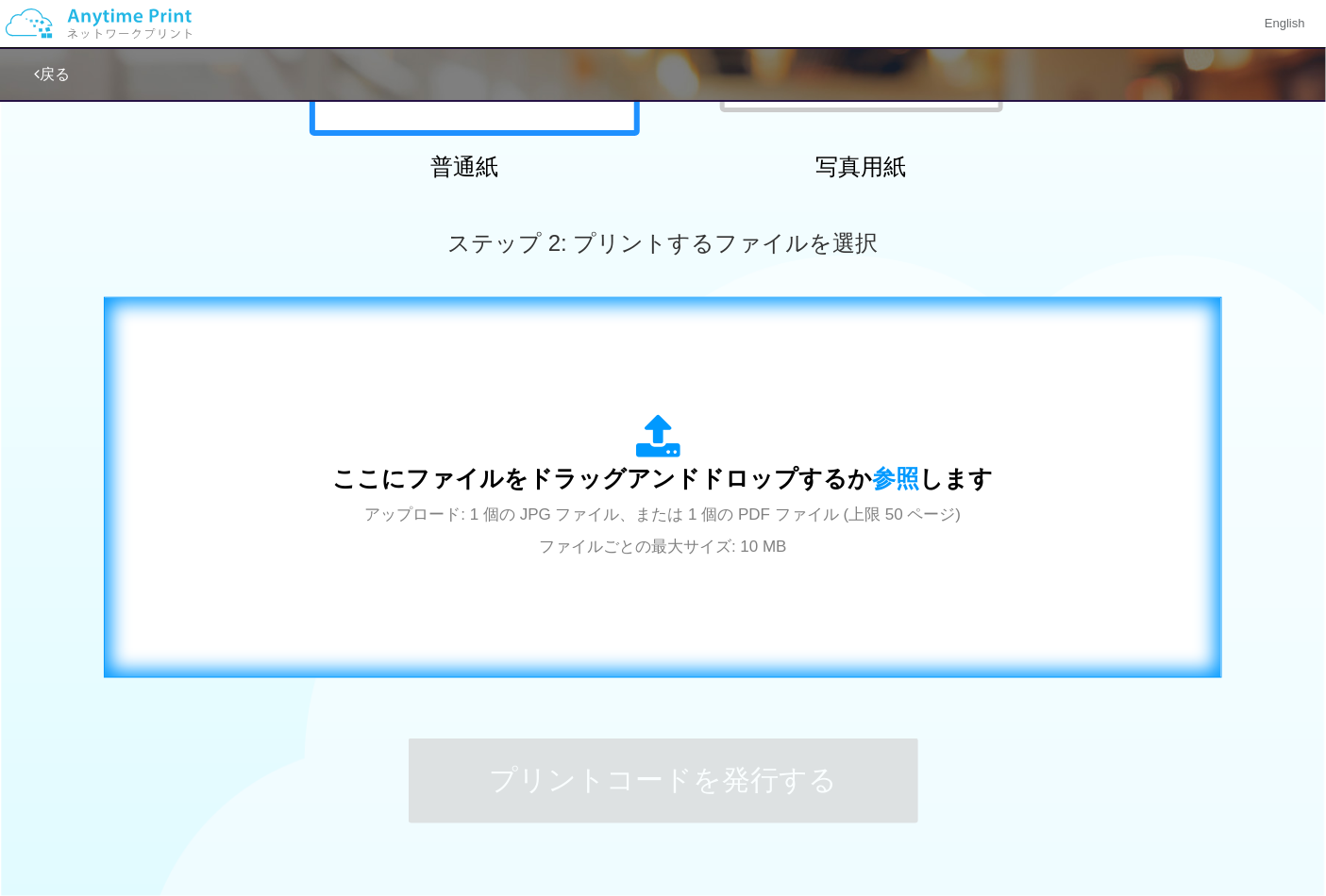
click at [706, 612] on div "ここにファイルをドラッグアンドドロップするか 参照 します アップロード: 1 個の JPG ファイル、または 1 個の PDF ファイル (上限 50 ペー…" at bounding box center [663, 488] width 1079 height 342
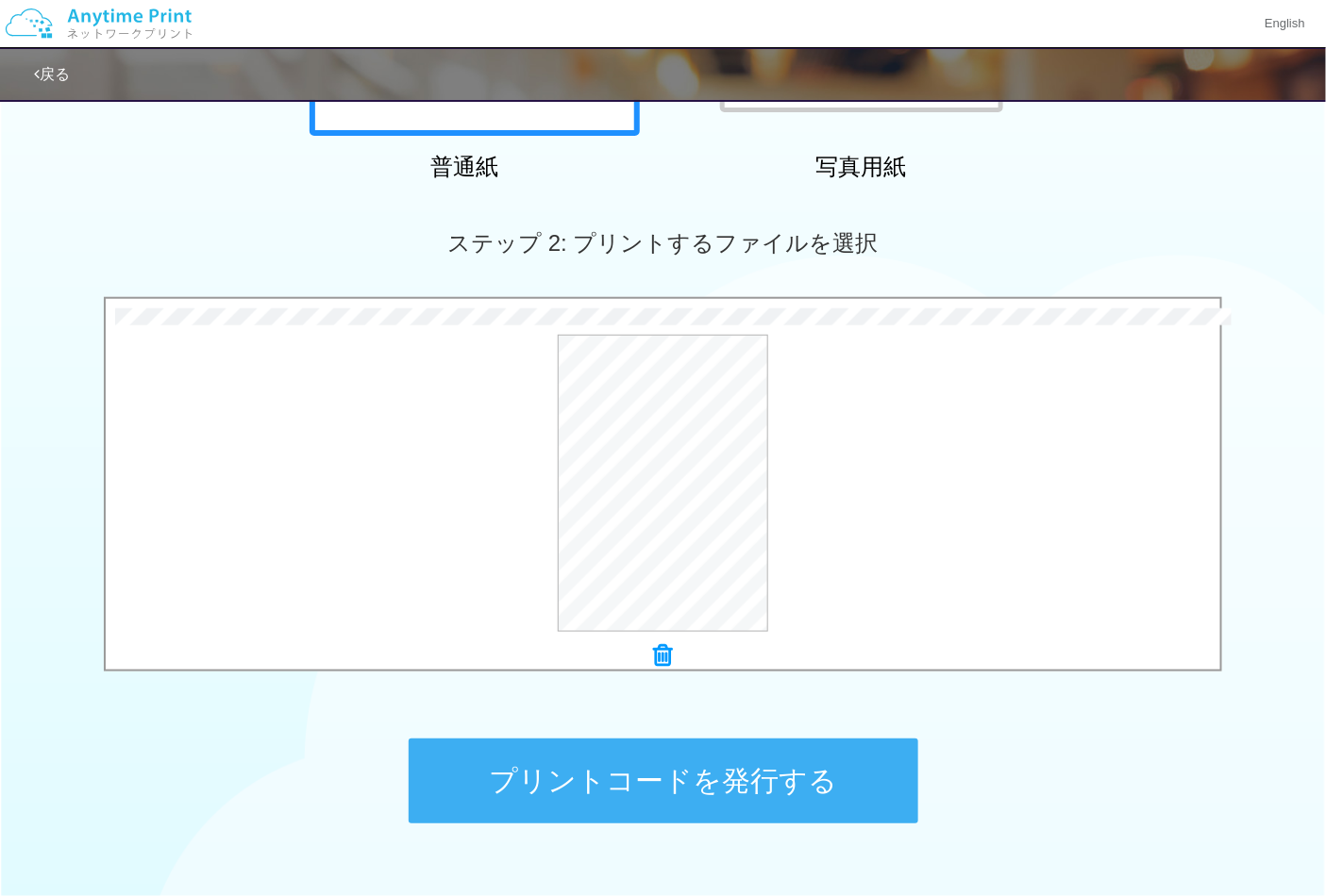
click at [684, 750] on button "プリントコードを発行する" at bounding box center [663, 781] width 510 height 85
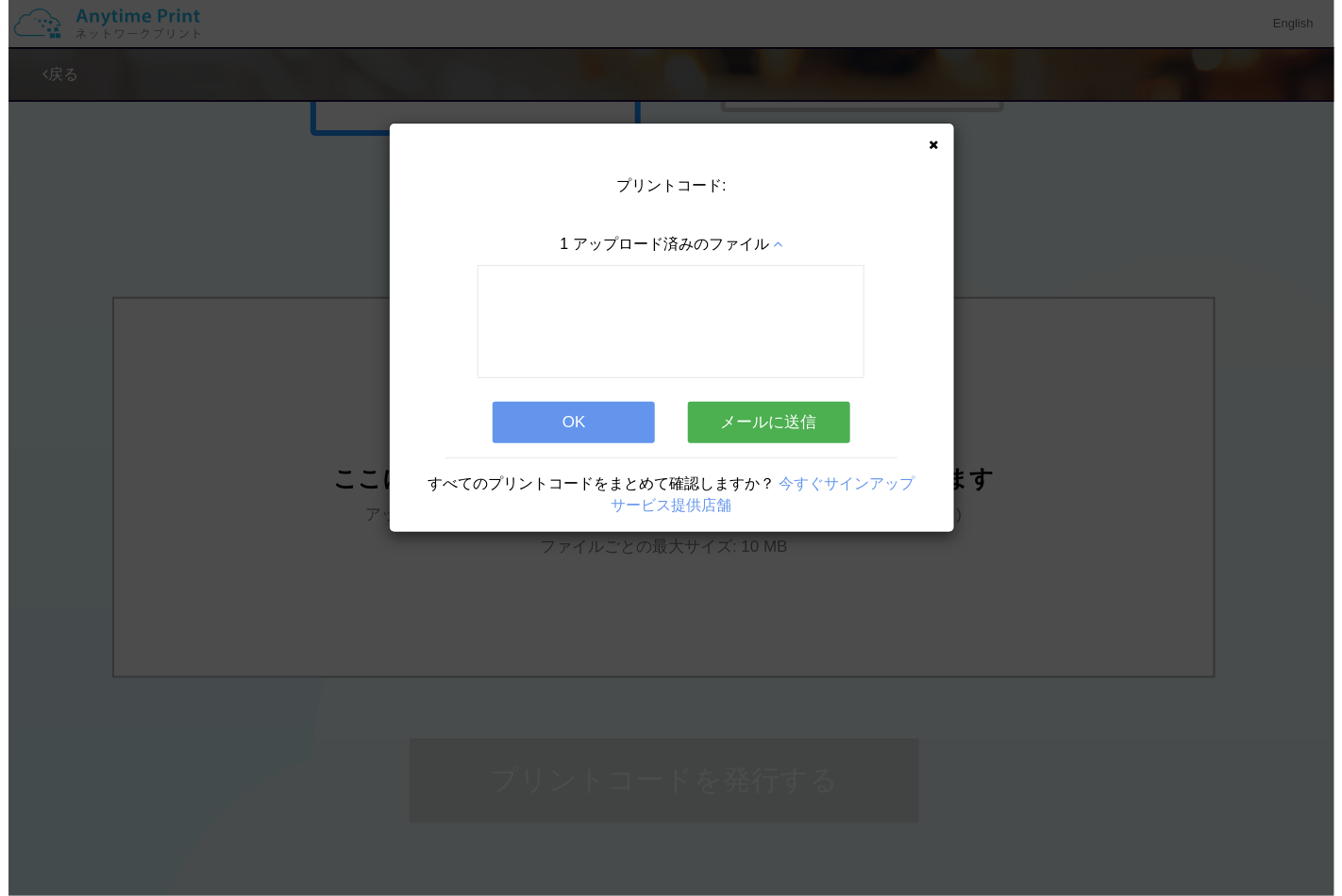
scroll to position [0, 0]
